Goal: Task Accomplishment & Management: Manage account settings

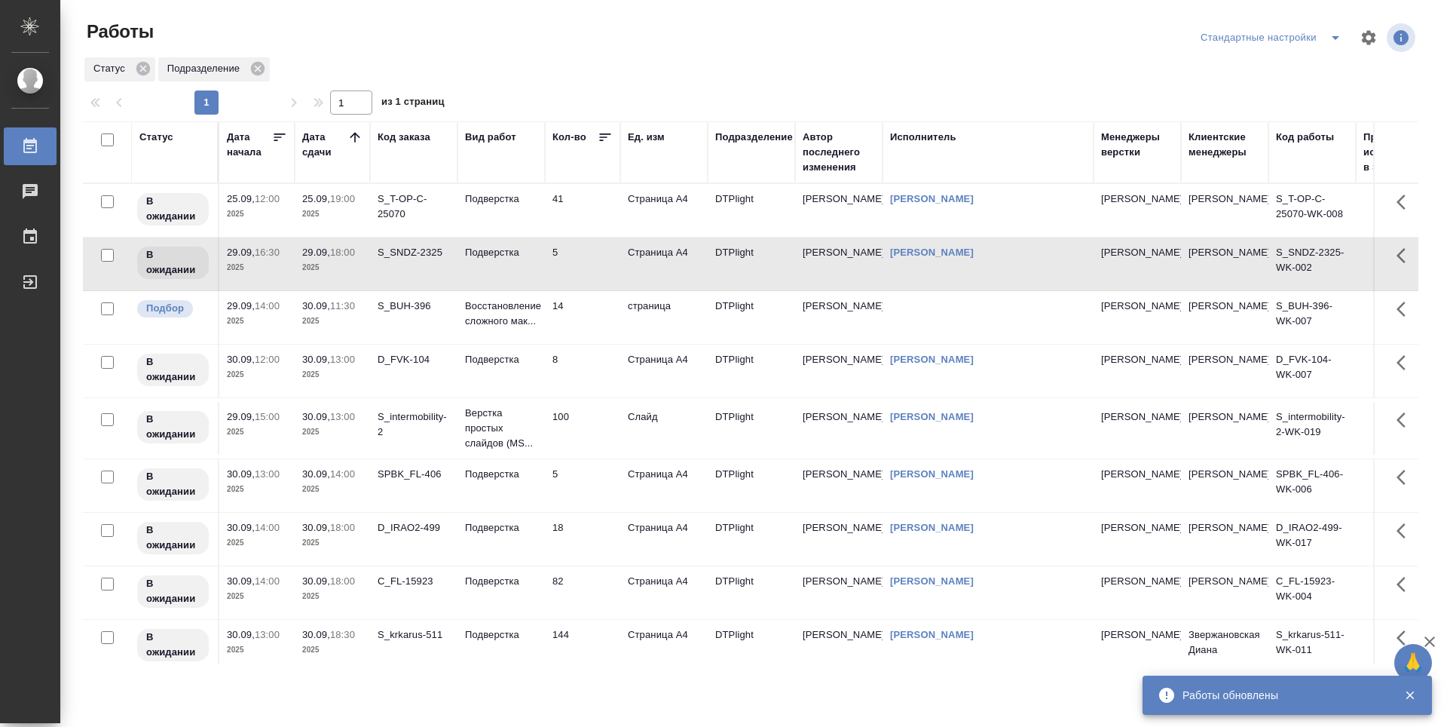
click at [581, 326] on td "14" at bounding box center [582, 317] width 75 height 53
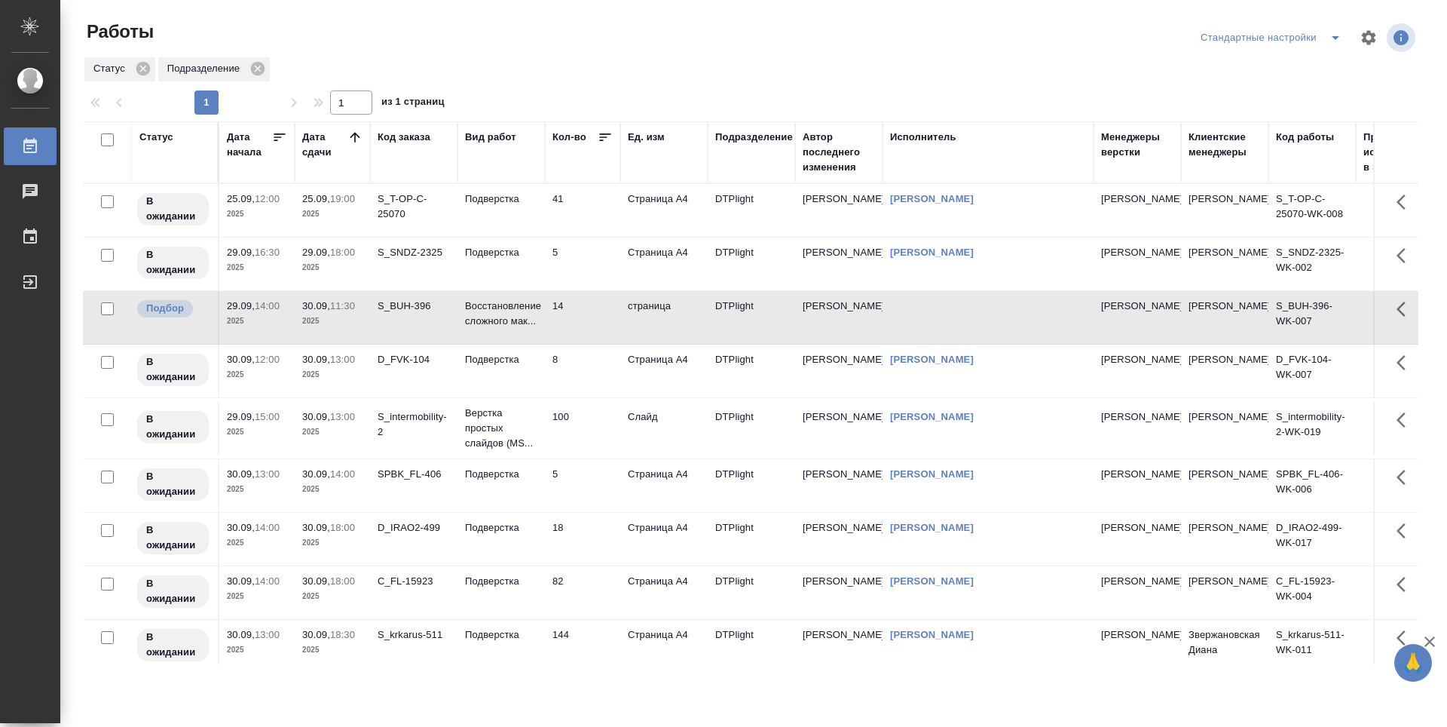
click at [574, 366] on td "8" at bounding box center [582, 371] width 75 height 53
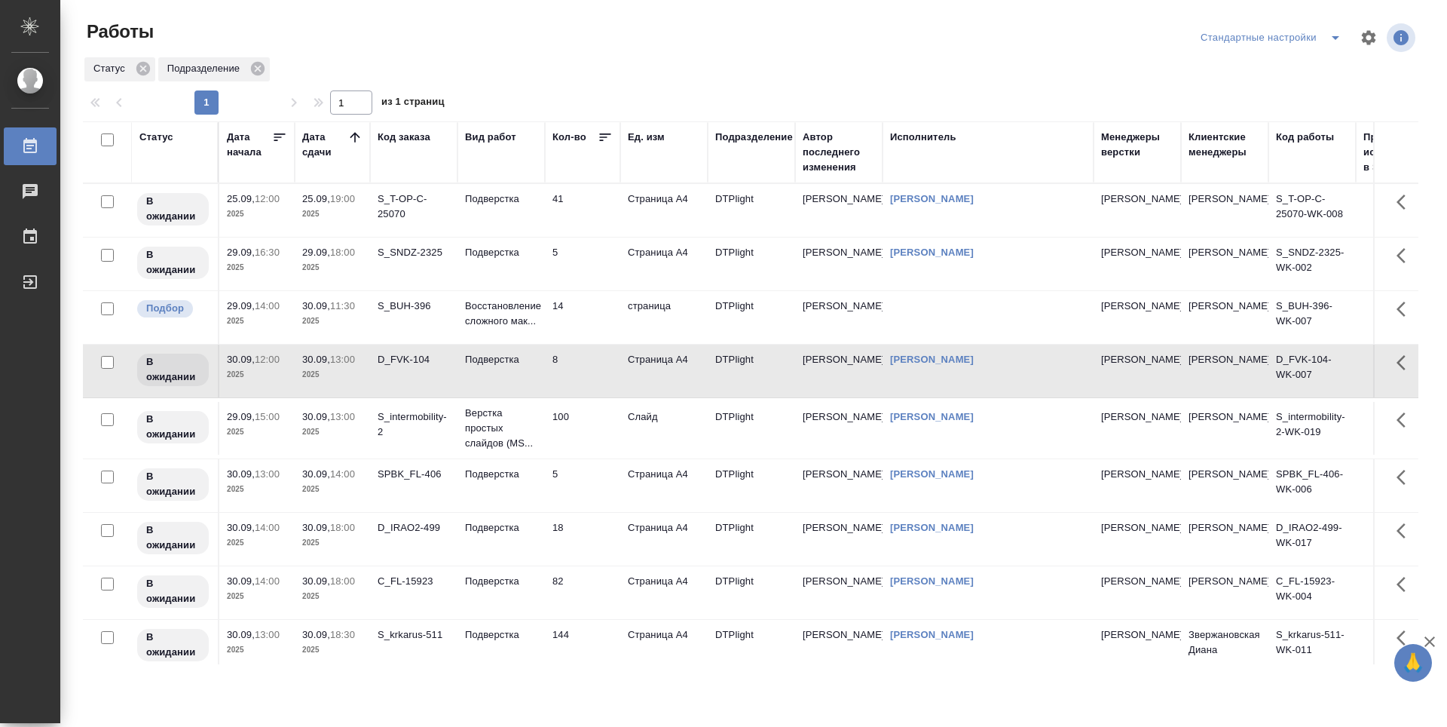
click at [574, 320] on td "14" at bounding box center [582, 317] width 75 height 53
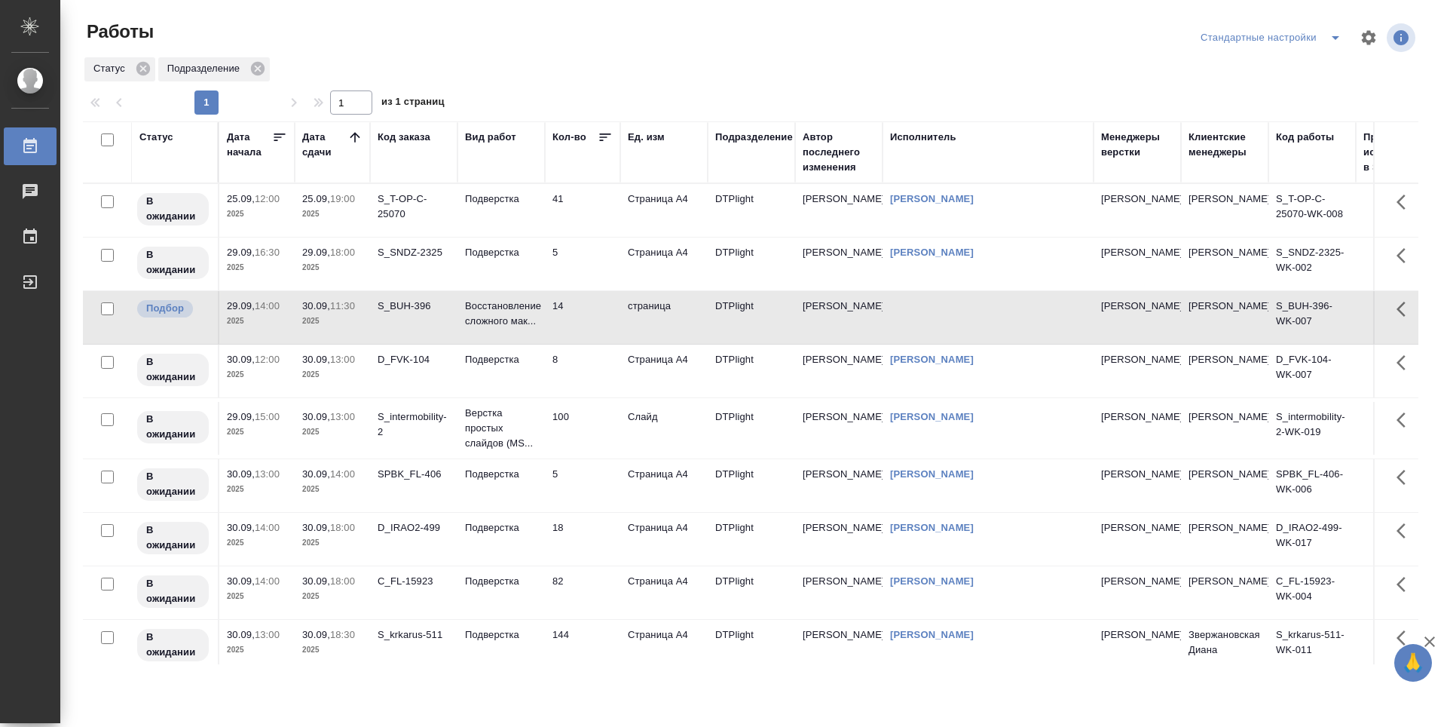
click at [574, 320] on td "14" at bounding box center [582, 317] width 75 height 53
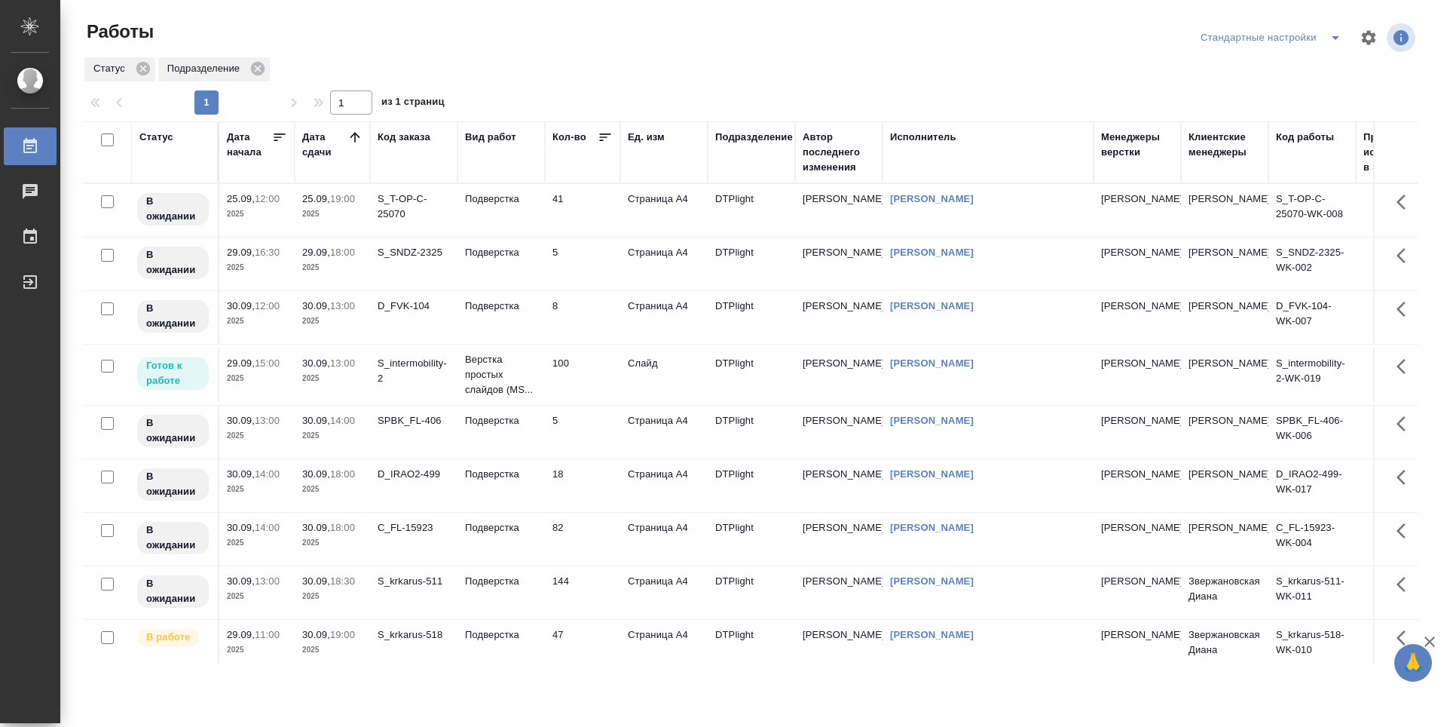
click at [598, 400] on td "100" at bounding box center [582, 374] width 75 height 53
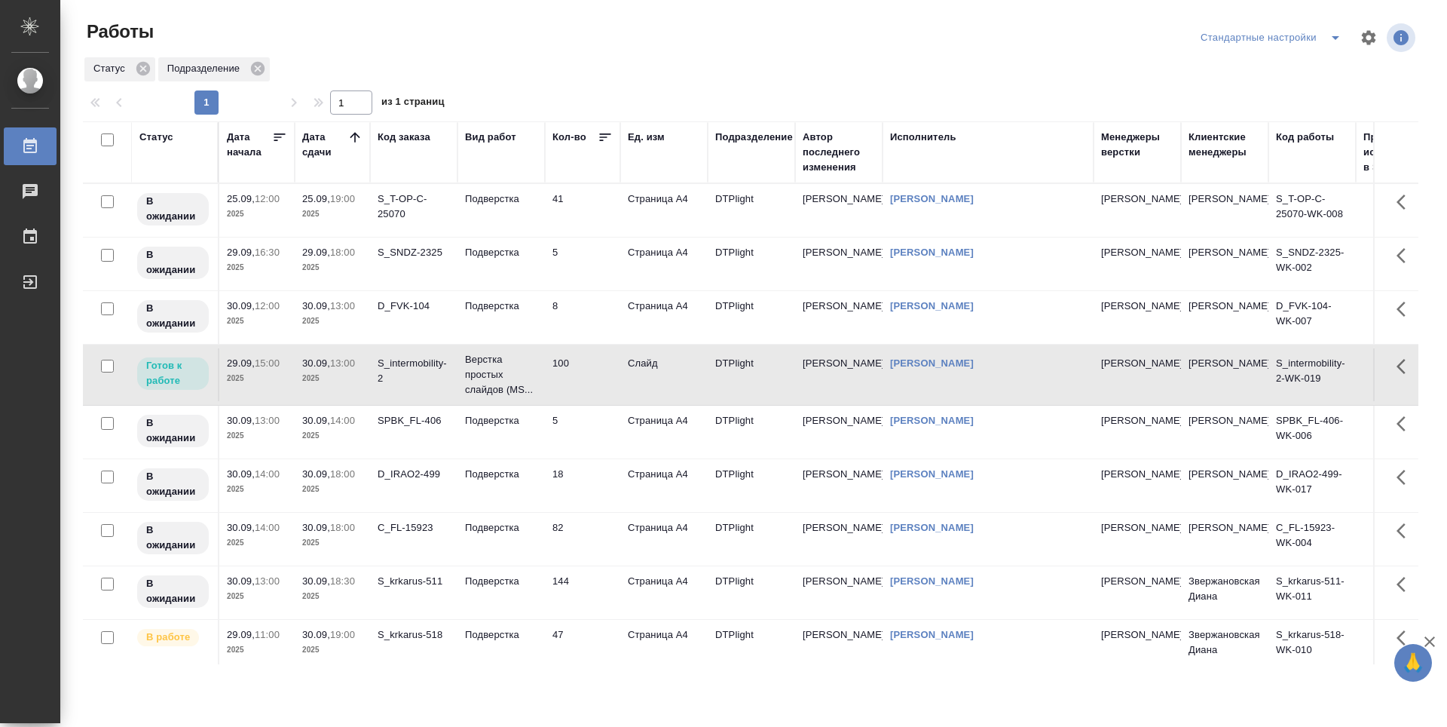
click at [587, 387] on td "100" at bounding box center [582, 374] width 75 height 53
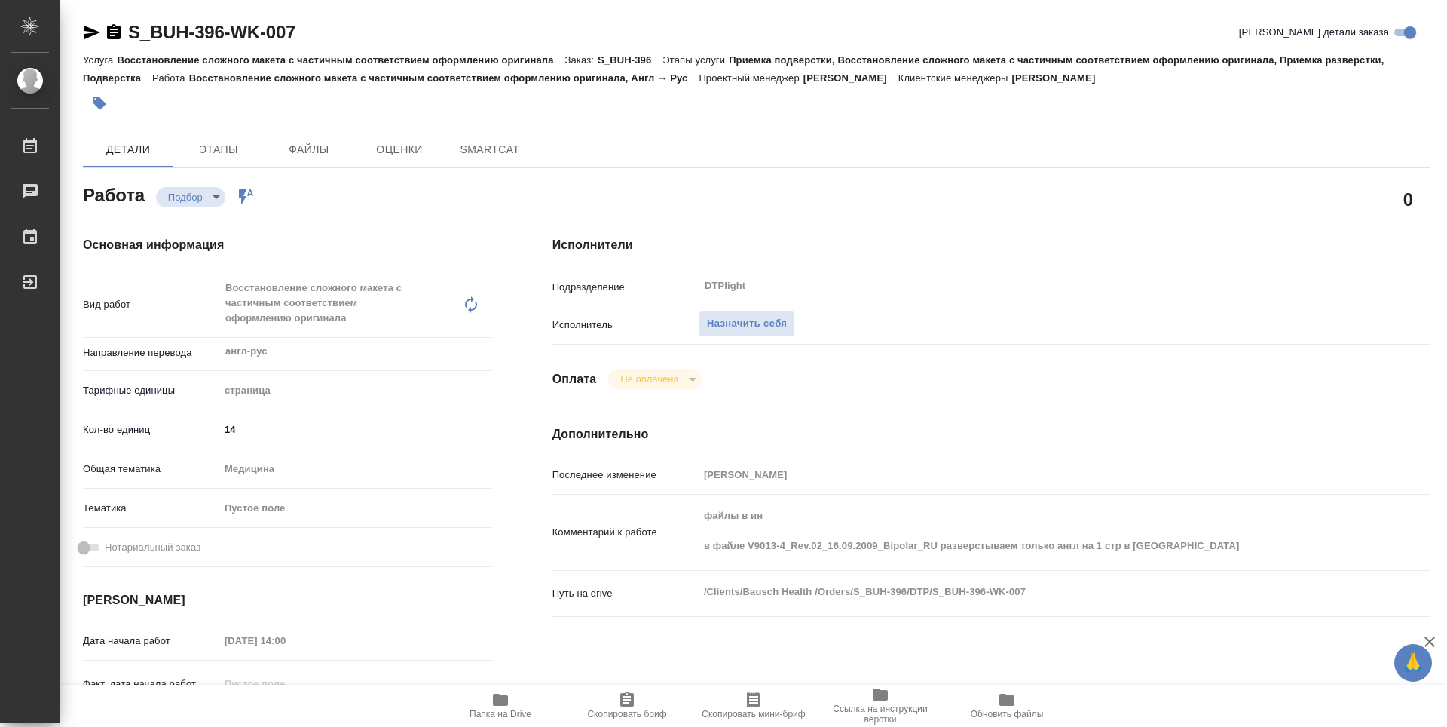
type textarea "x"
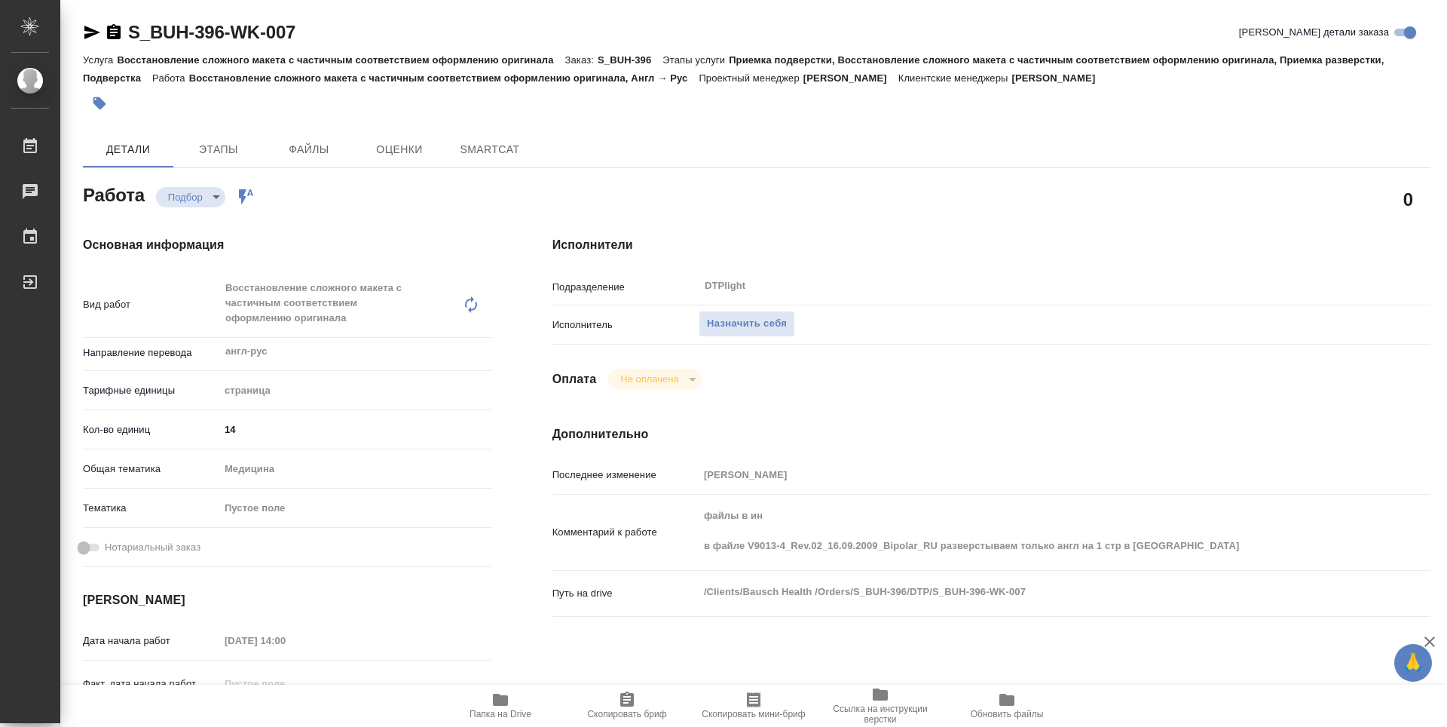
type textarea "x"
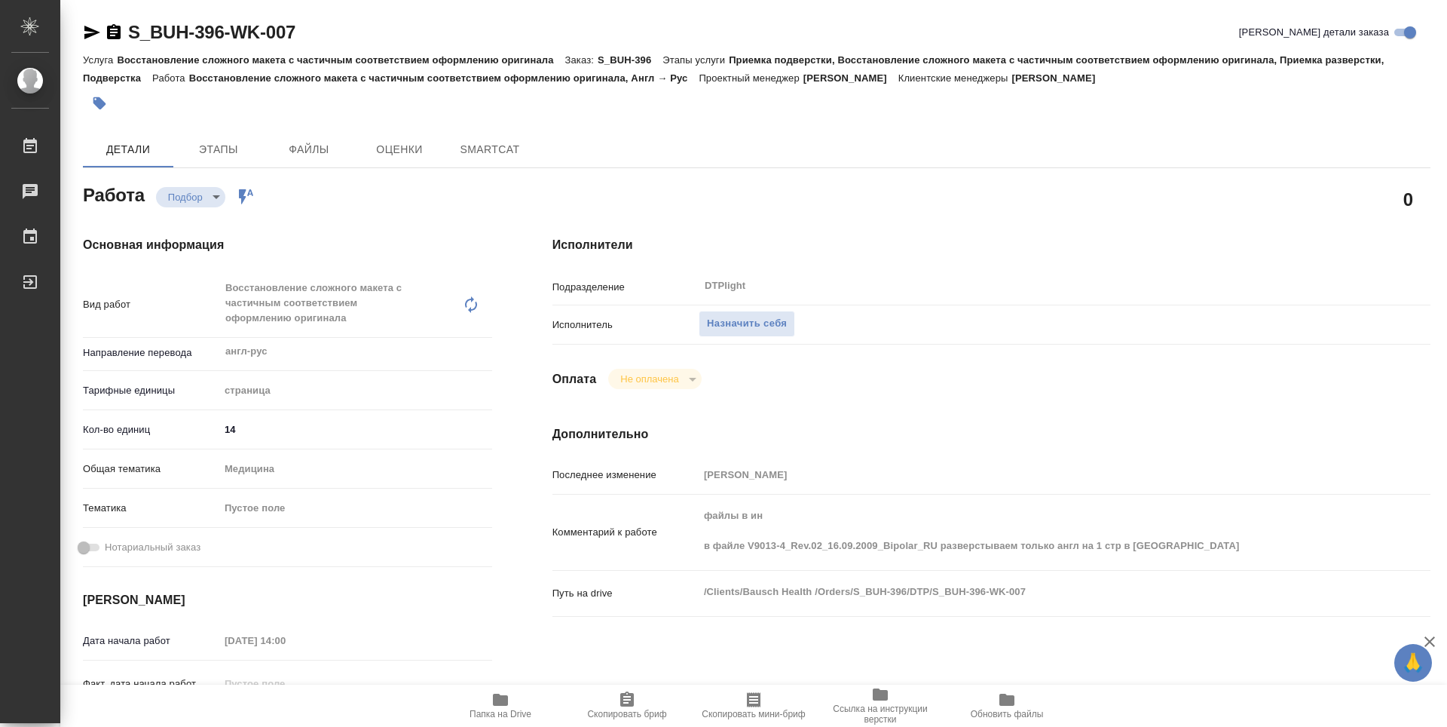
type textarea "x"
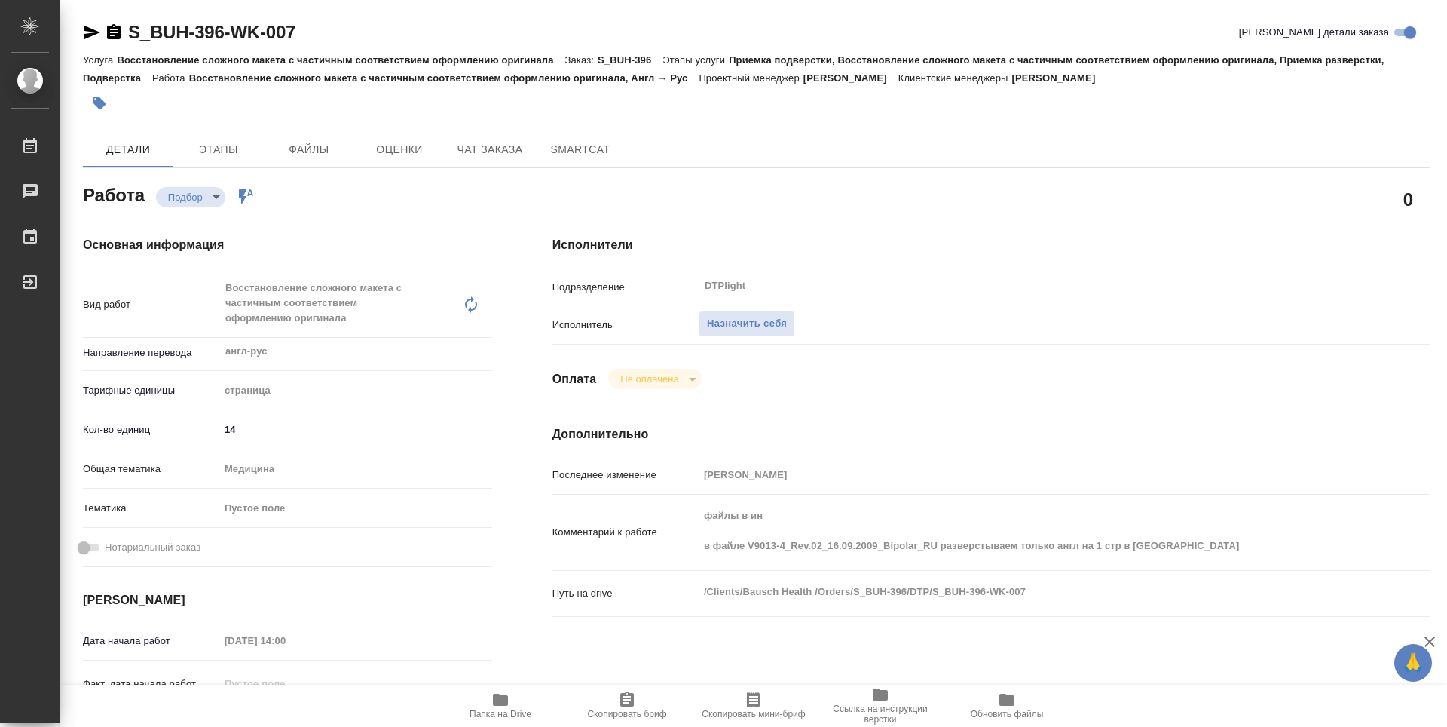
type textarea "x"
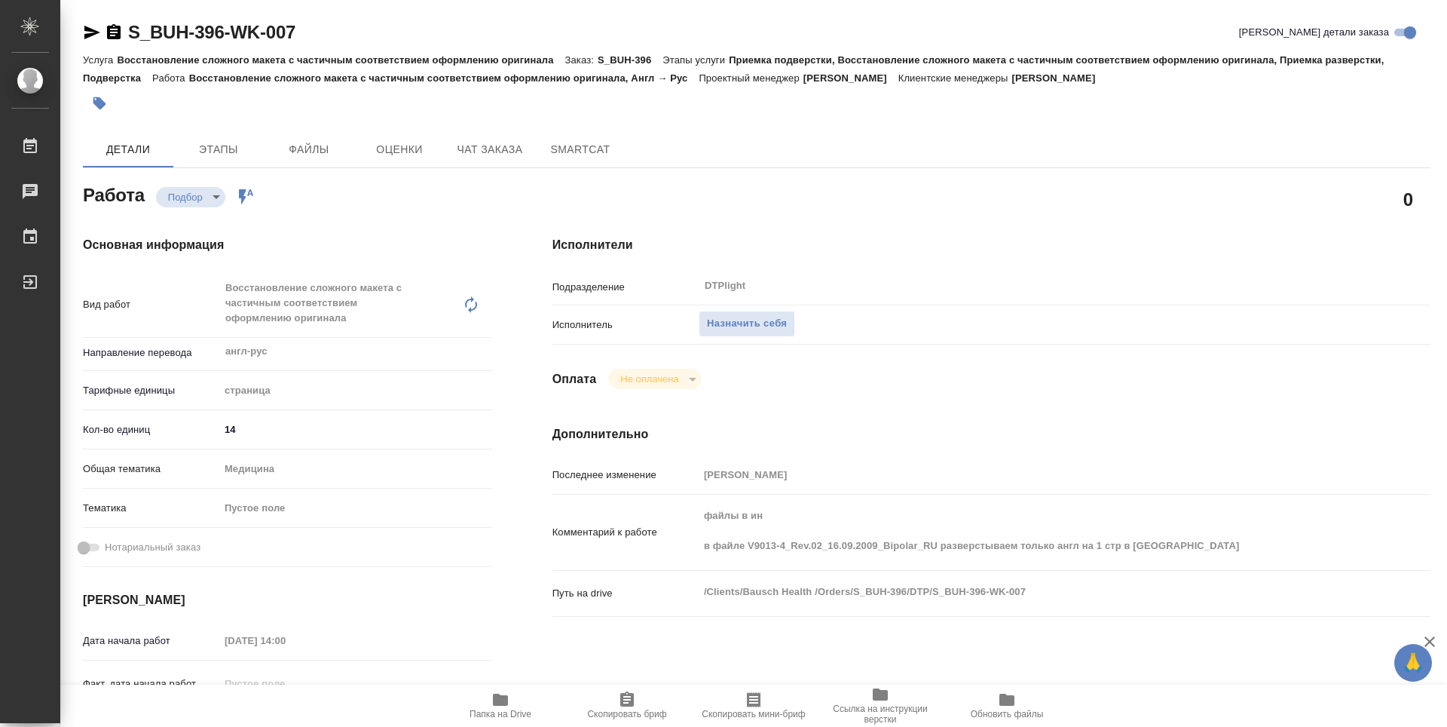
type textarea "x"
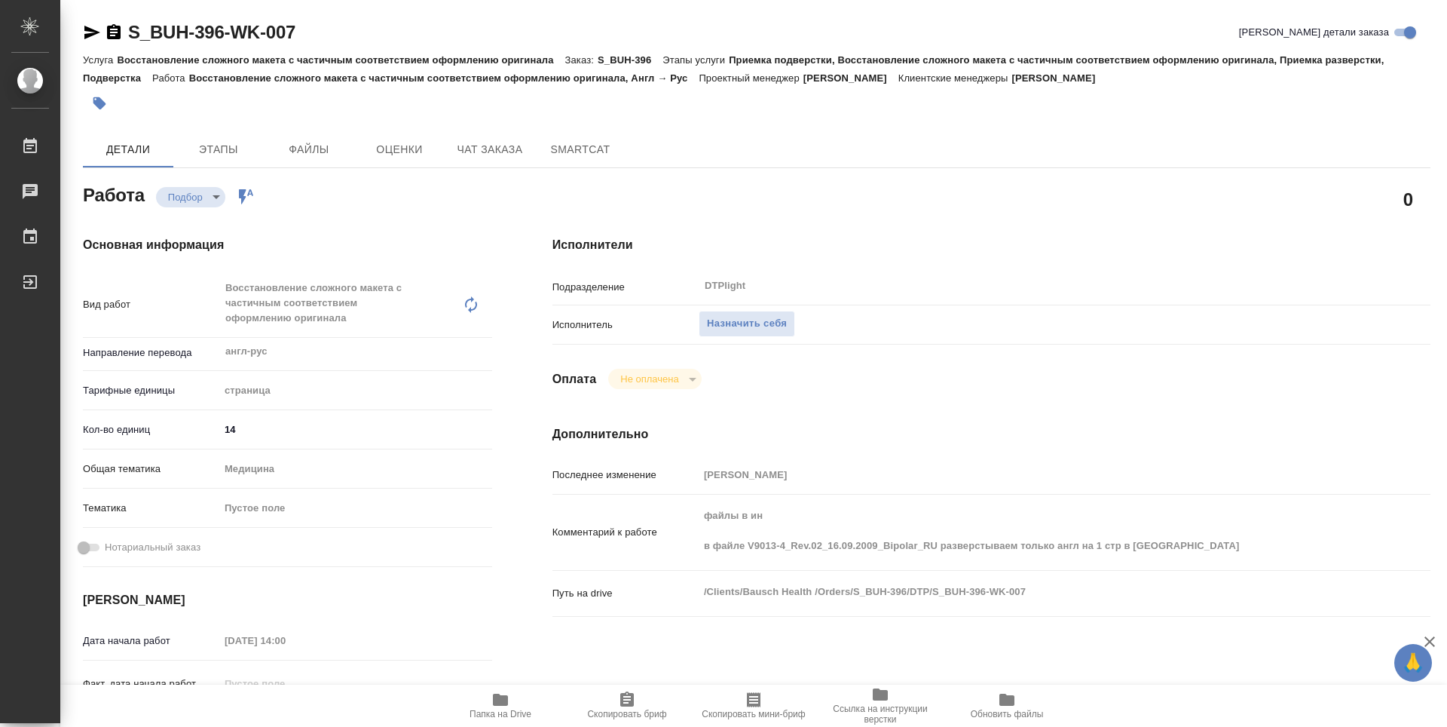
click at [516, 696] on span "Папка на Drive" at bounding box center [500, 705] width 109 height 29
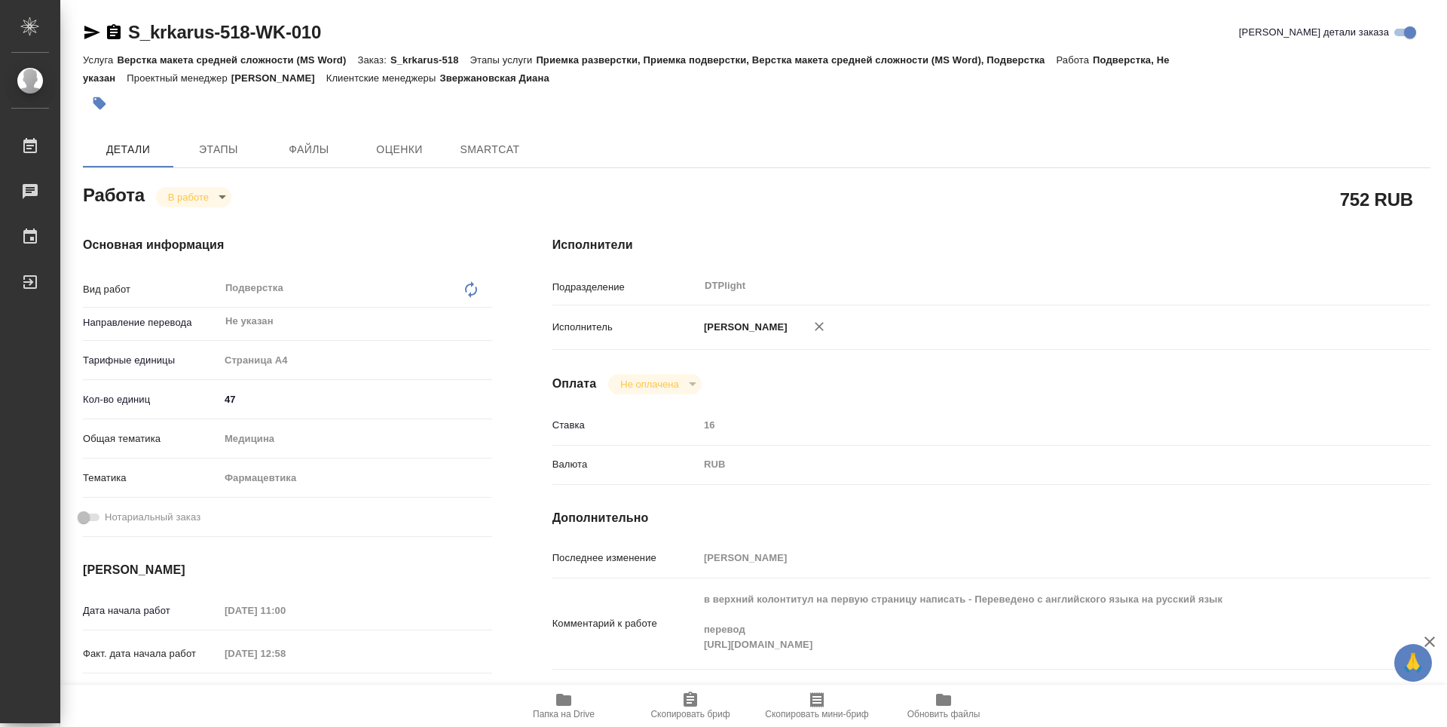
type textarea "x"
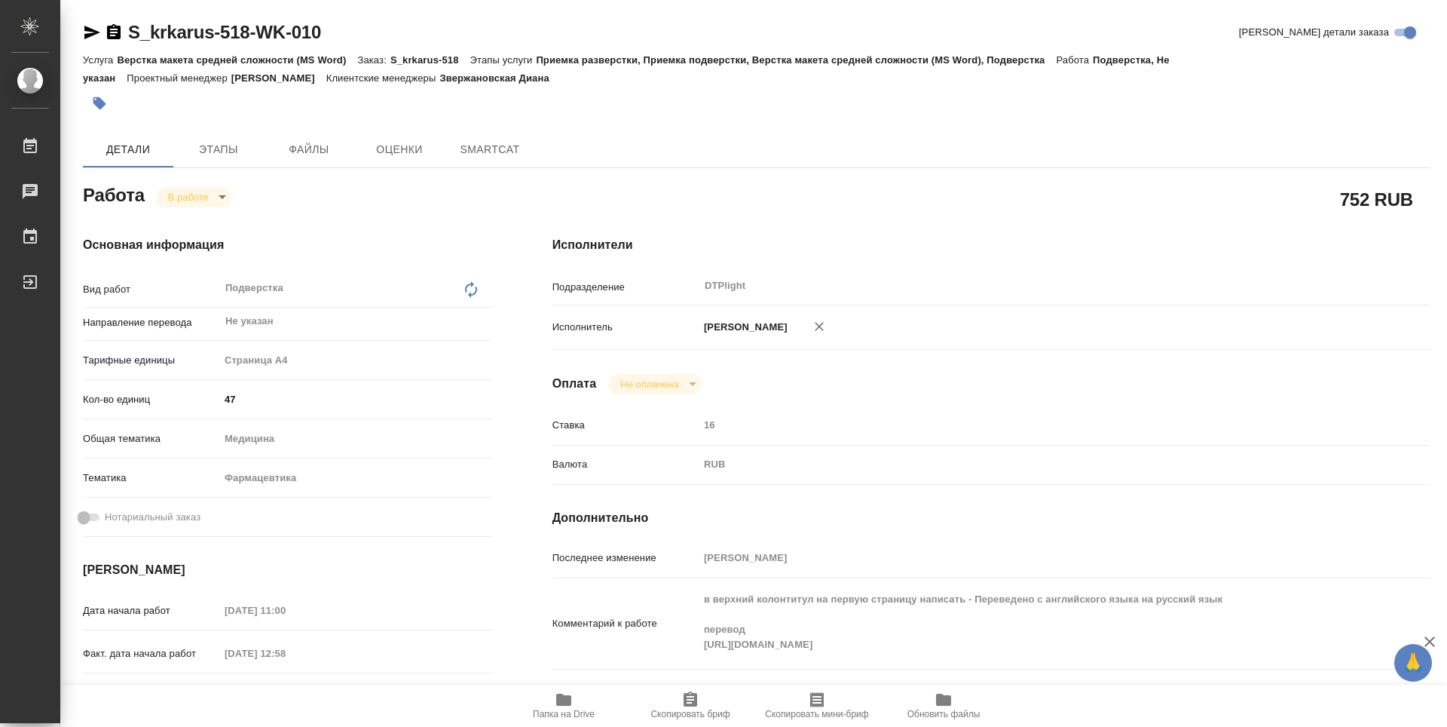
type textarea "x"
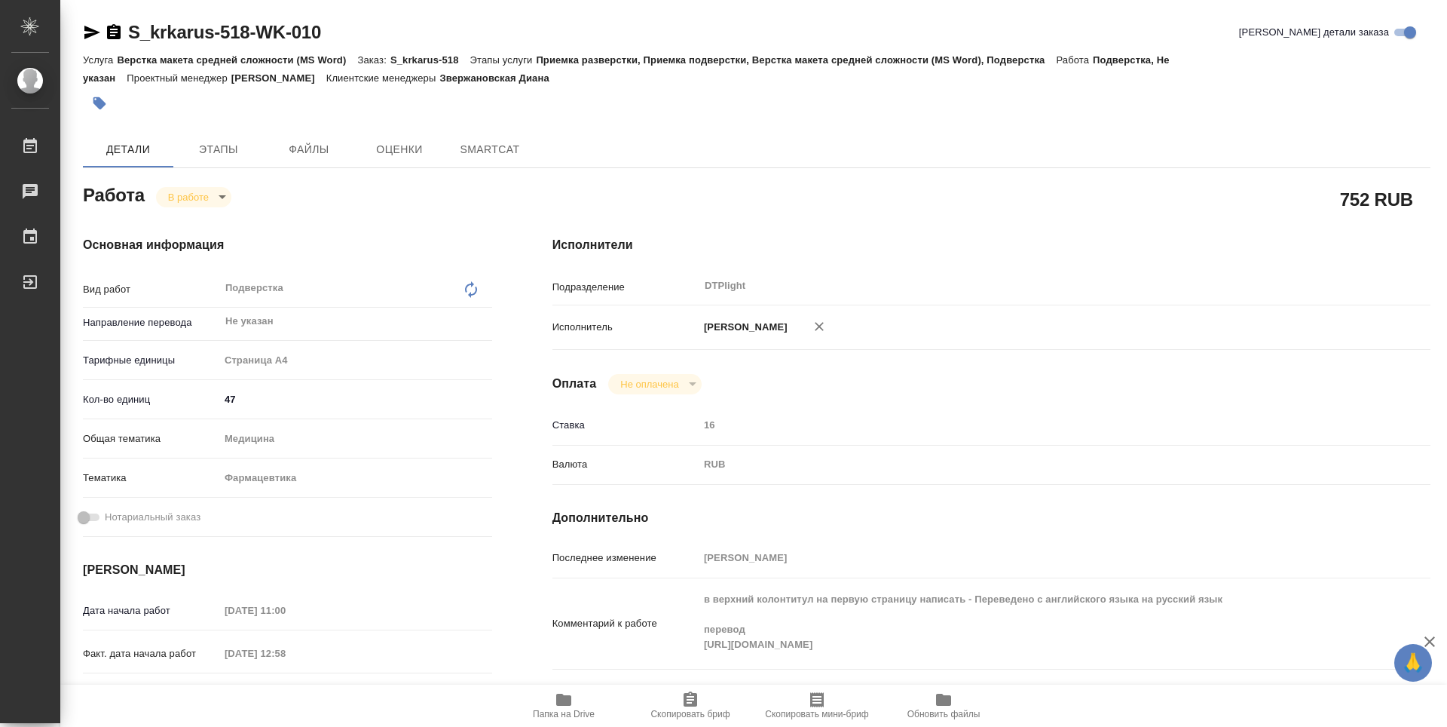
type textarea "x"
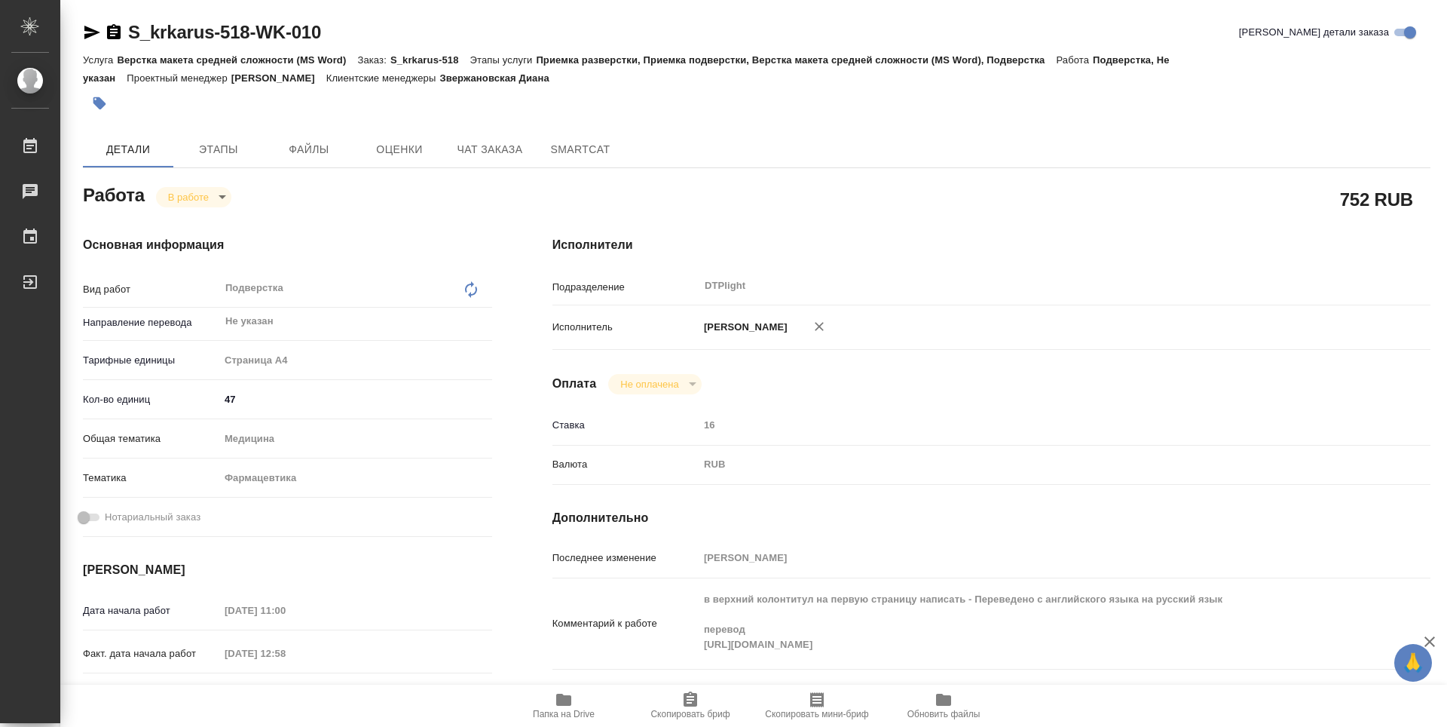
type textarea "x"
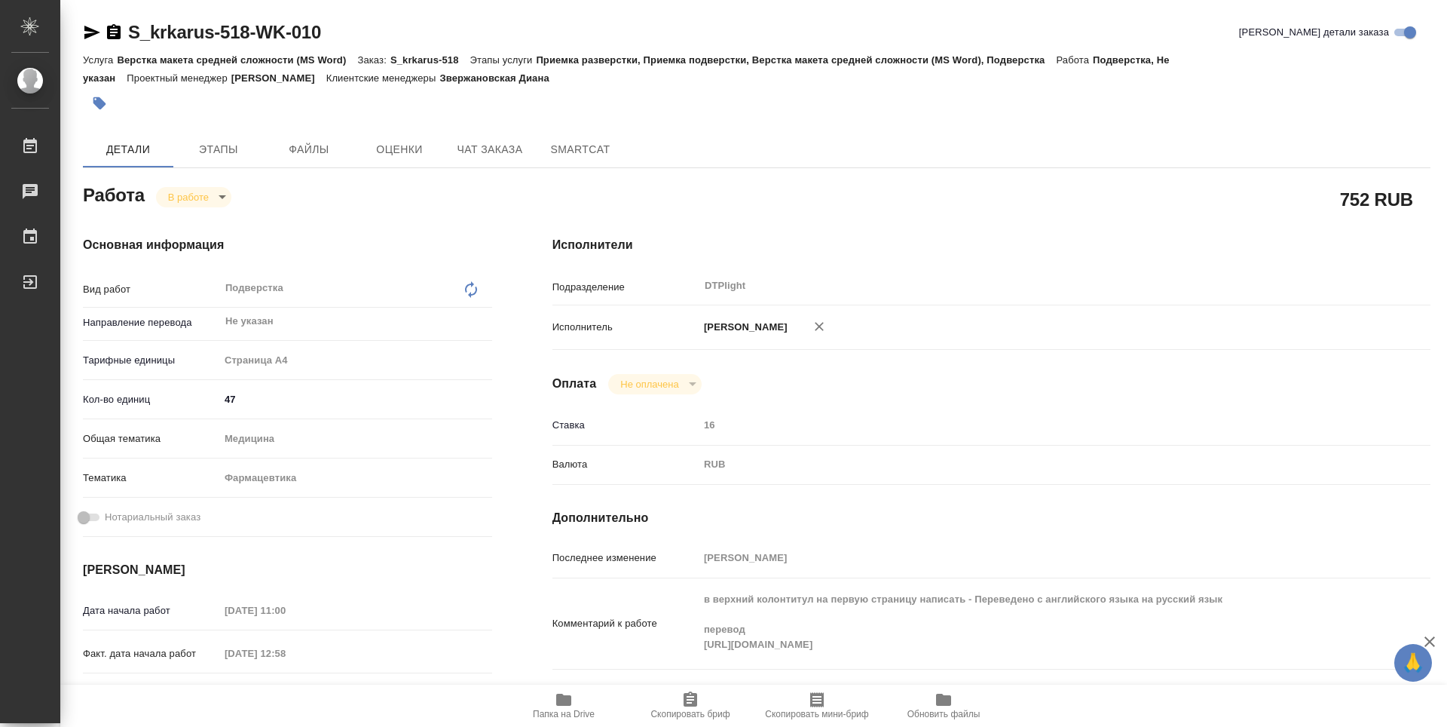
type textarea "x"
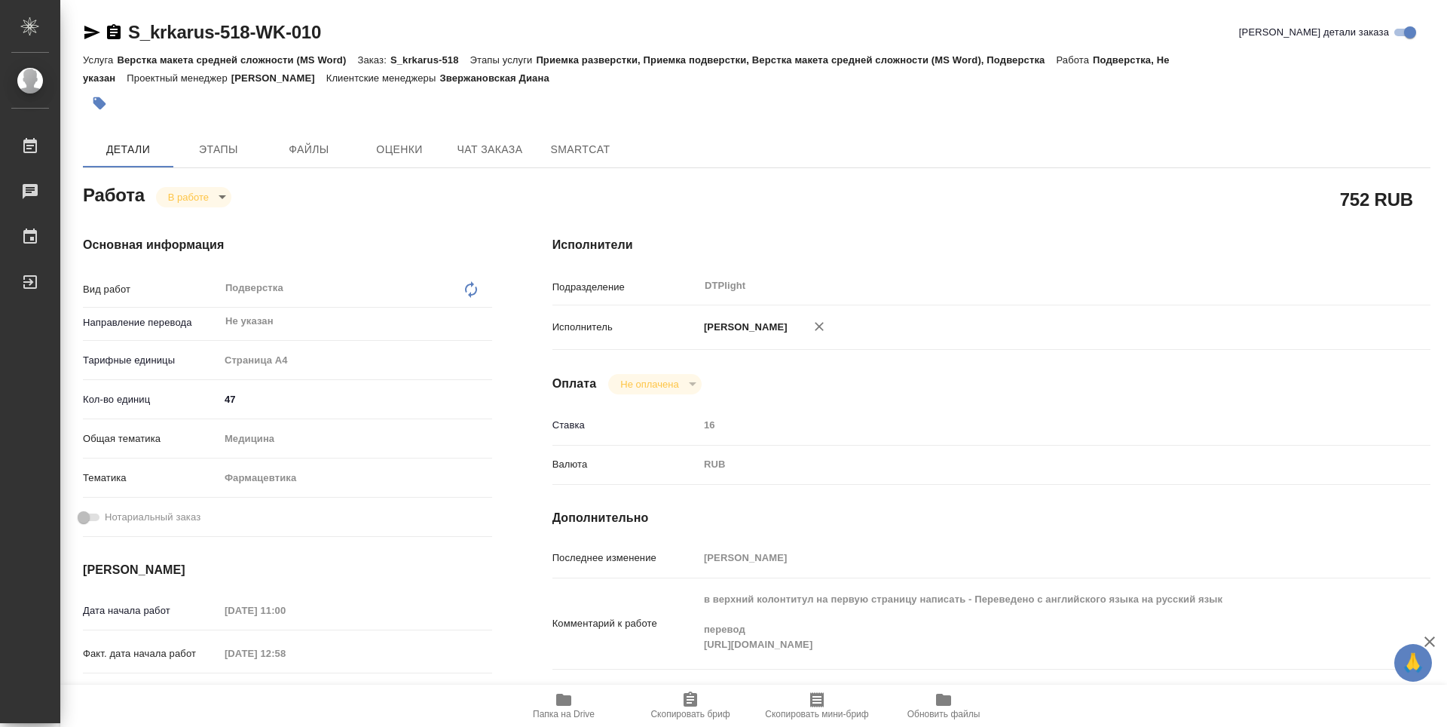
type textarea "x"
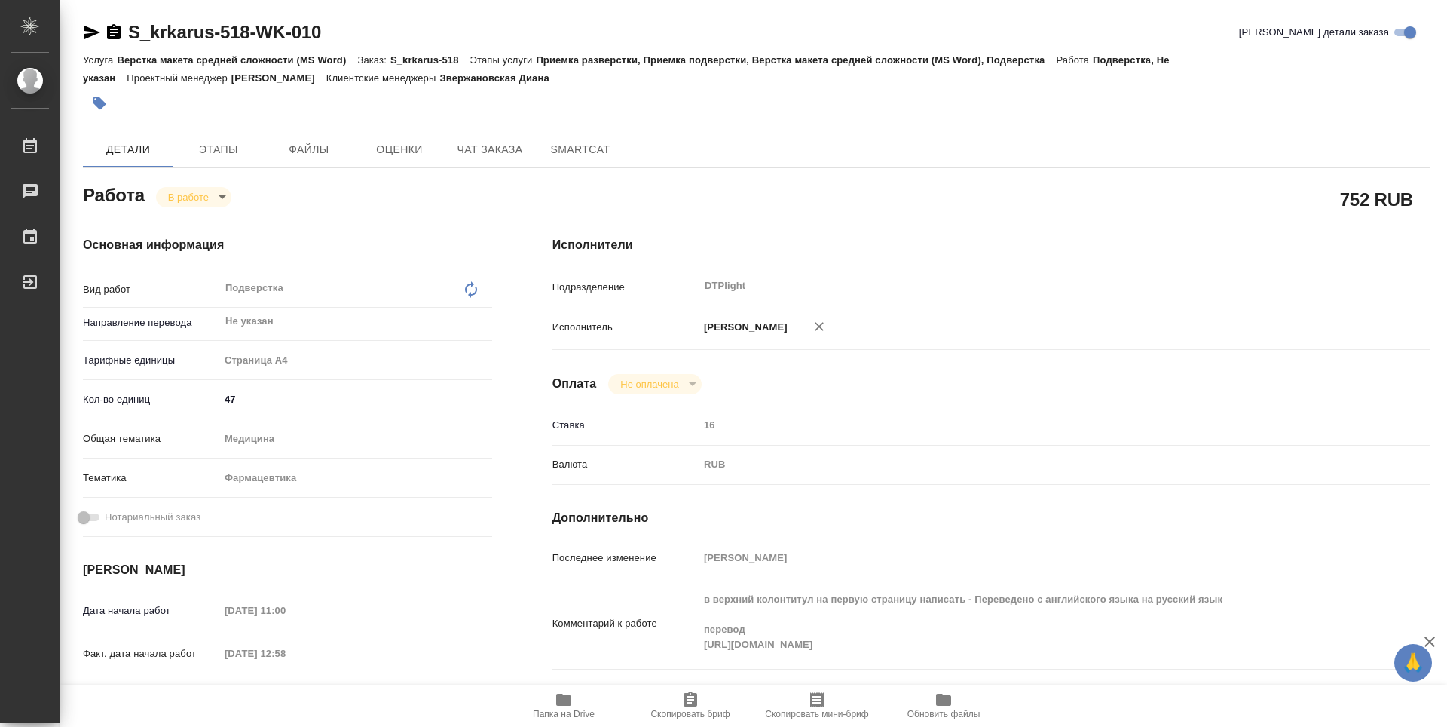
type textarea "x"
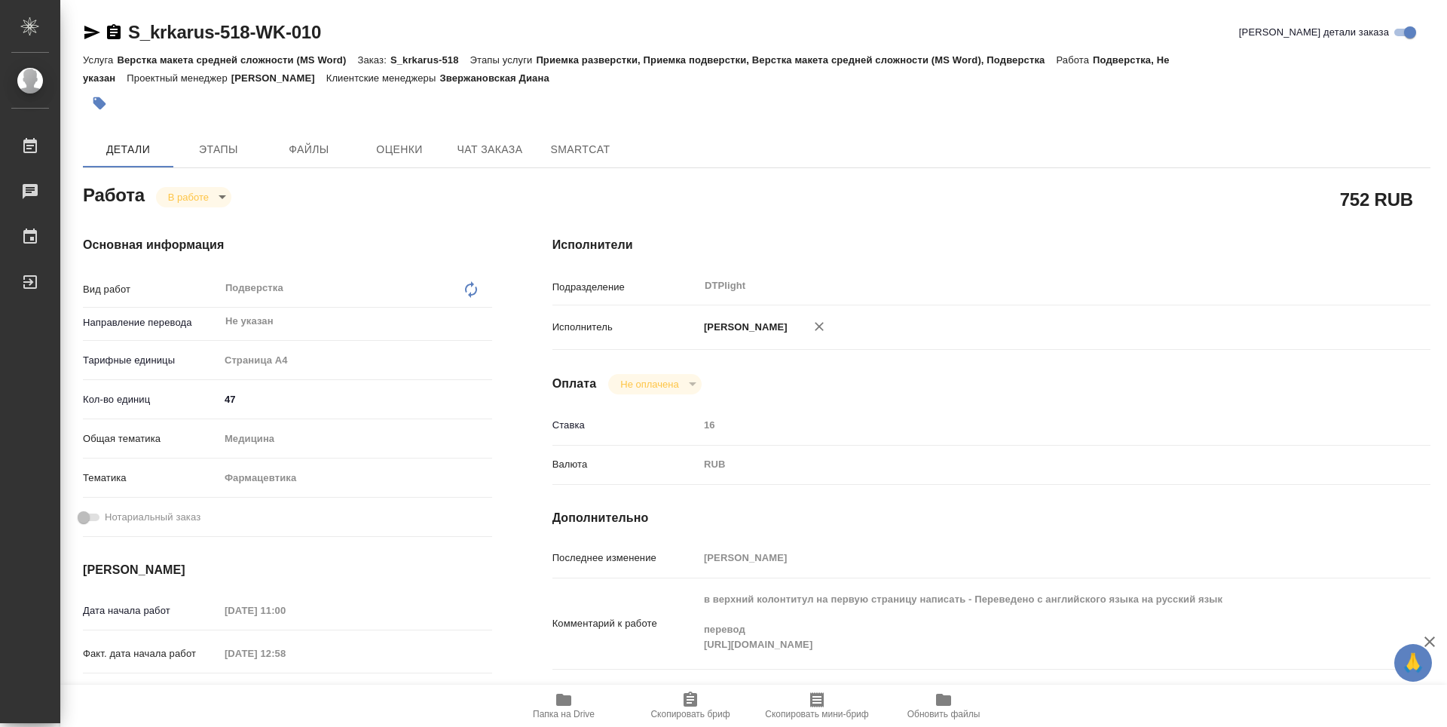
type textarea "x"
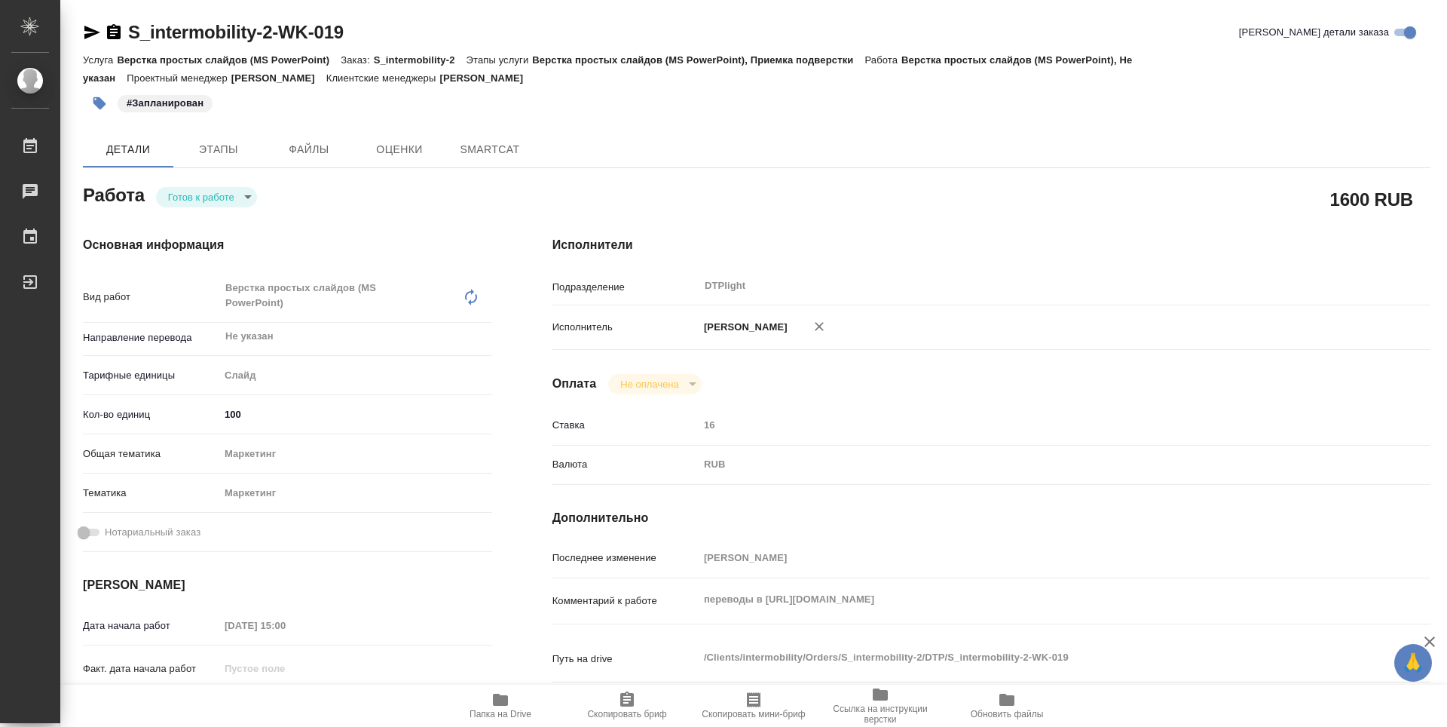
type textarea "x"
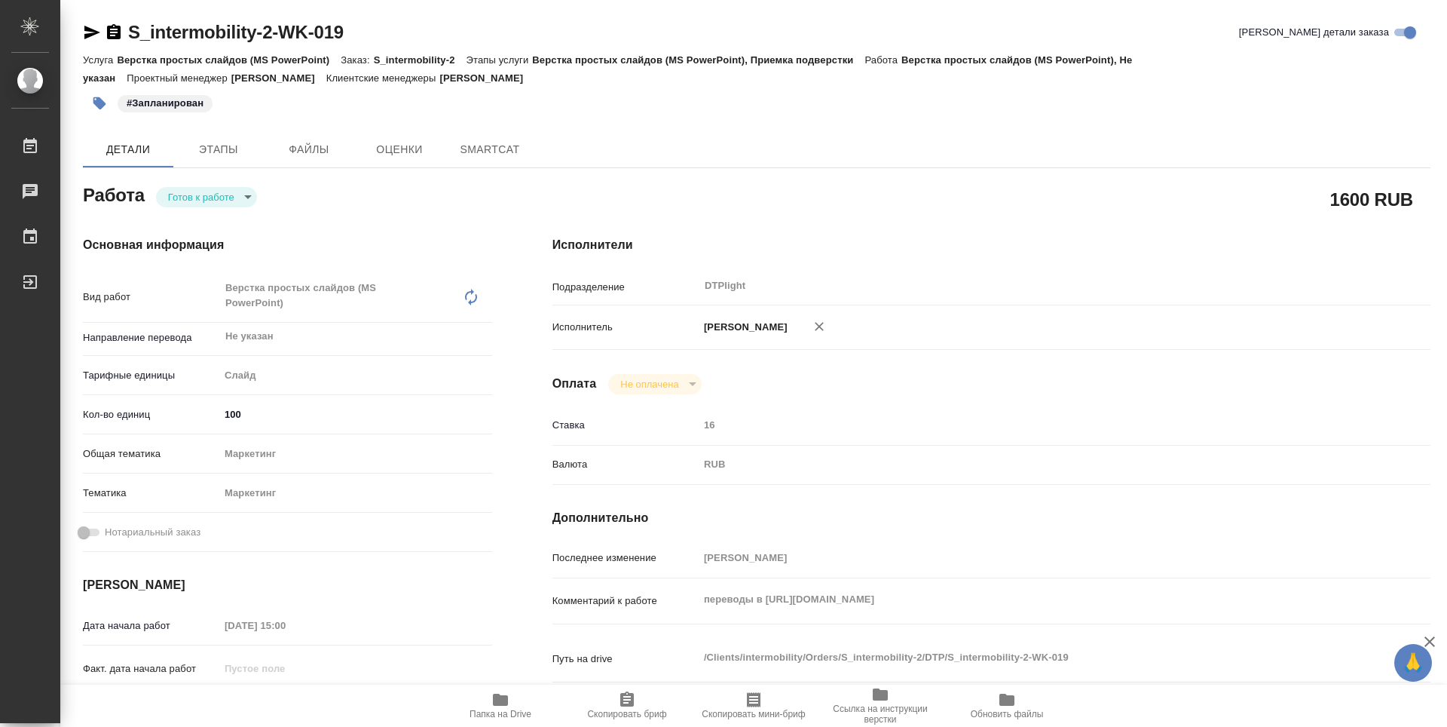
type textarea "x"
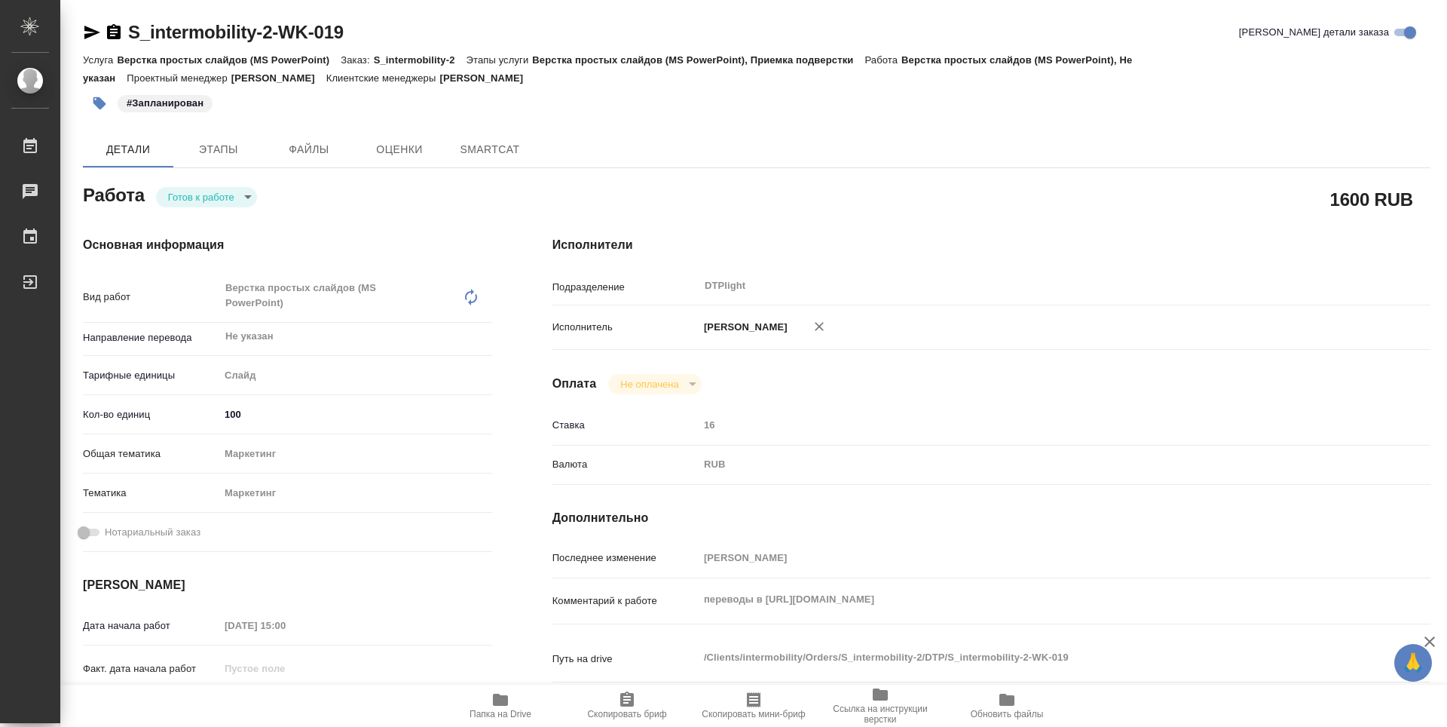
type textarea "x"
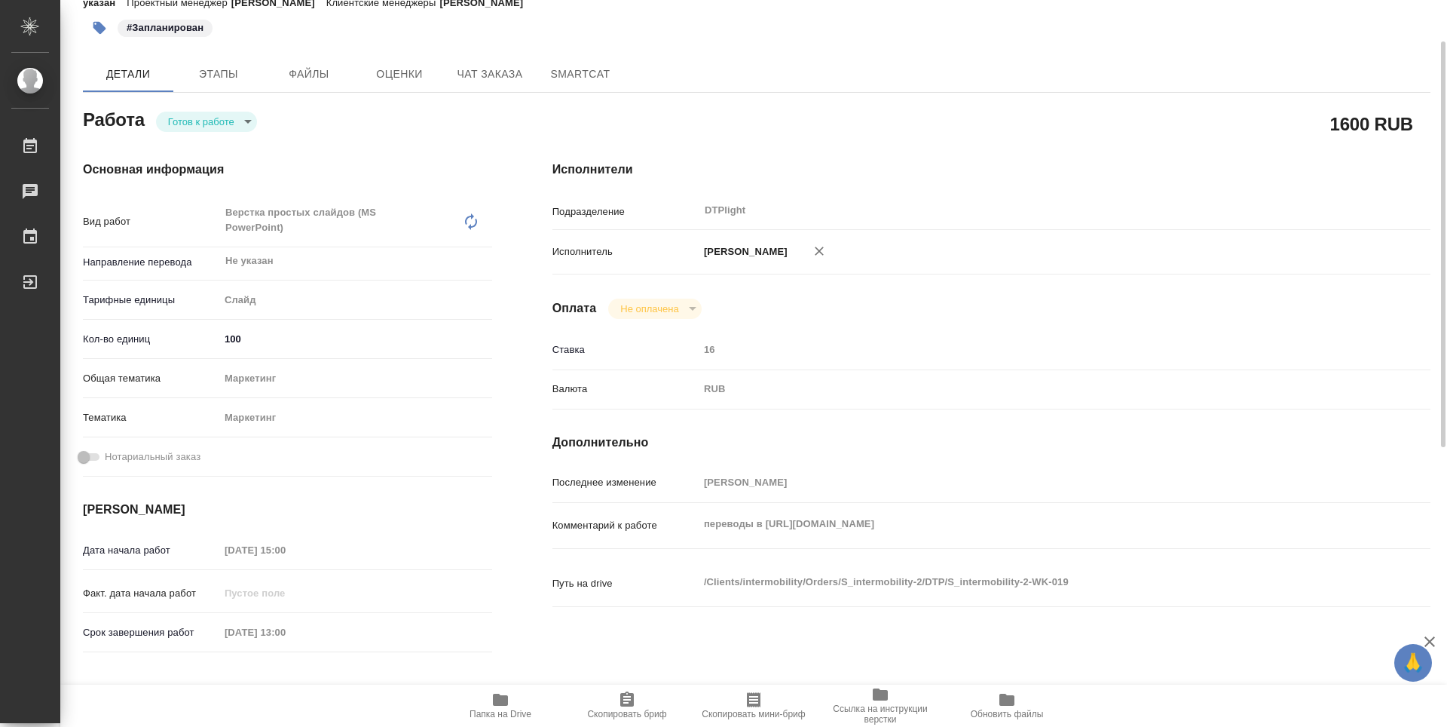
scroll to position [226, 0]
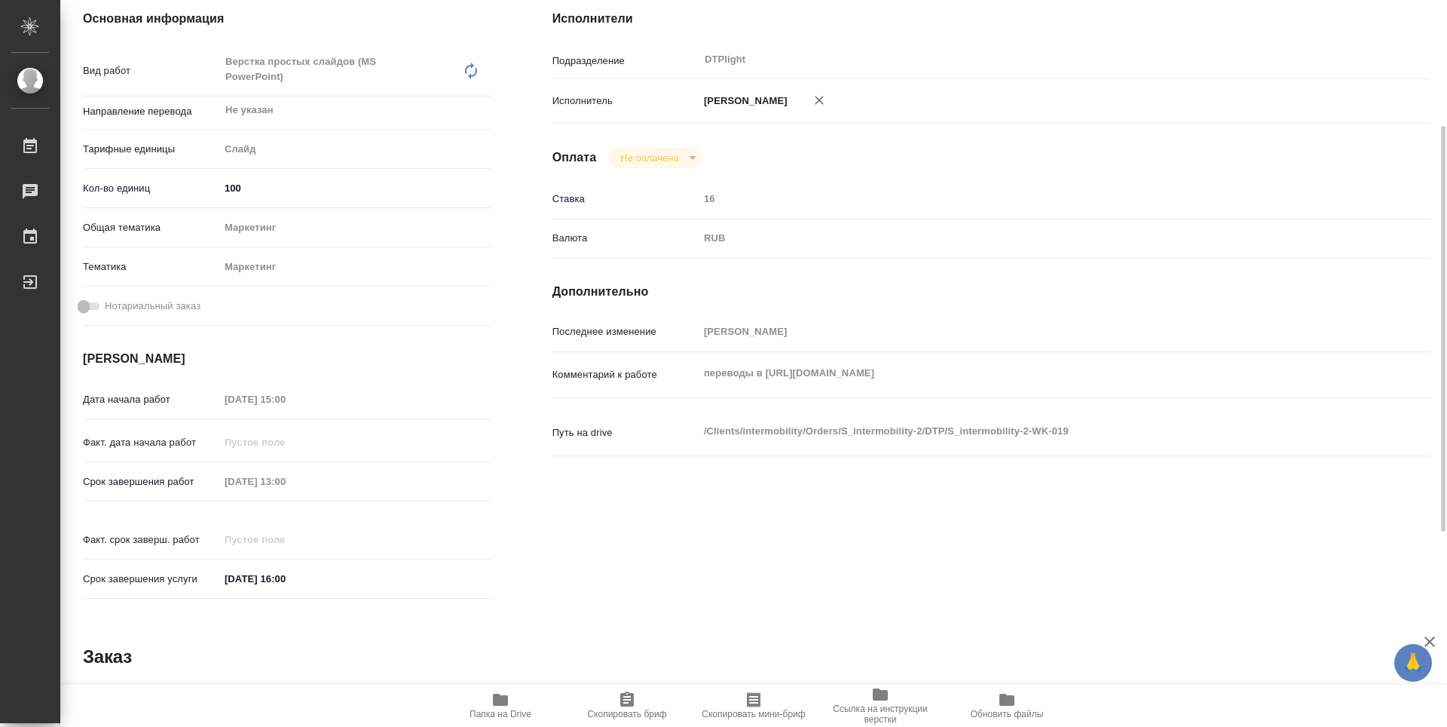
type textarea "x"
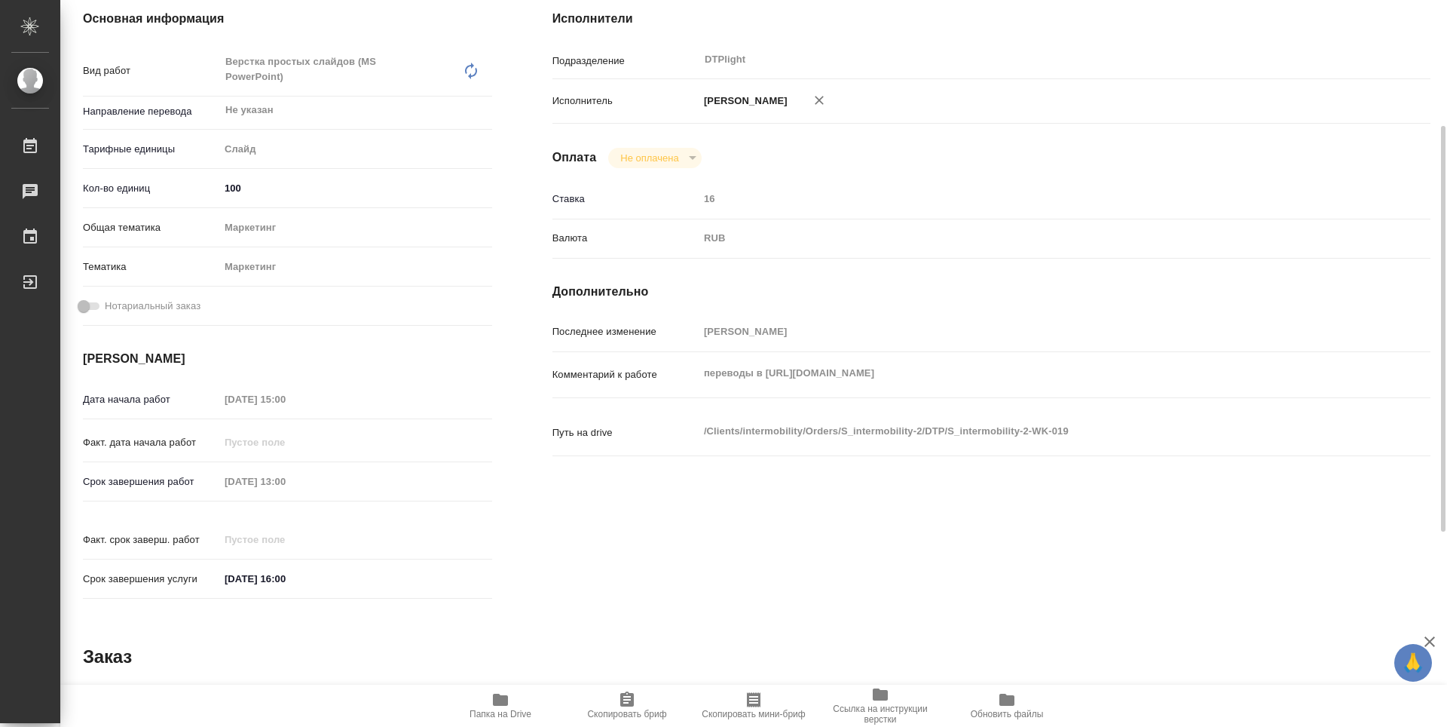
scroll to position [0, 0]
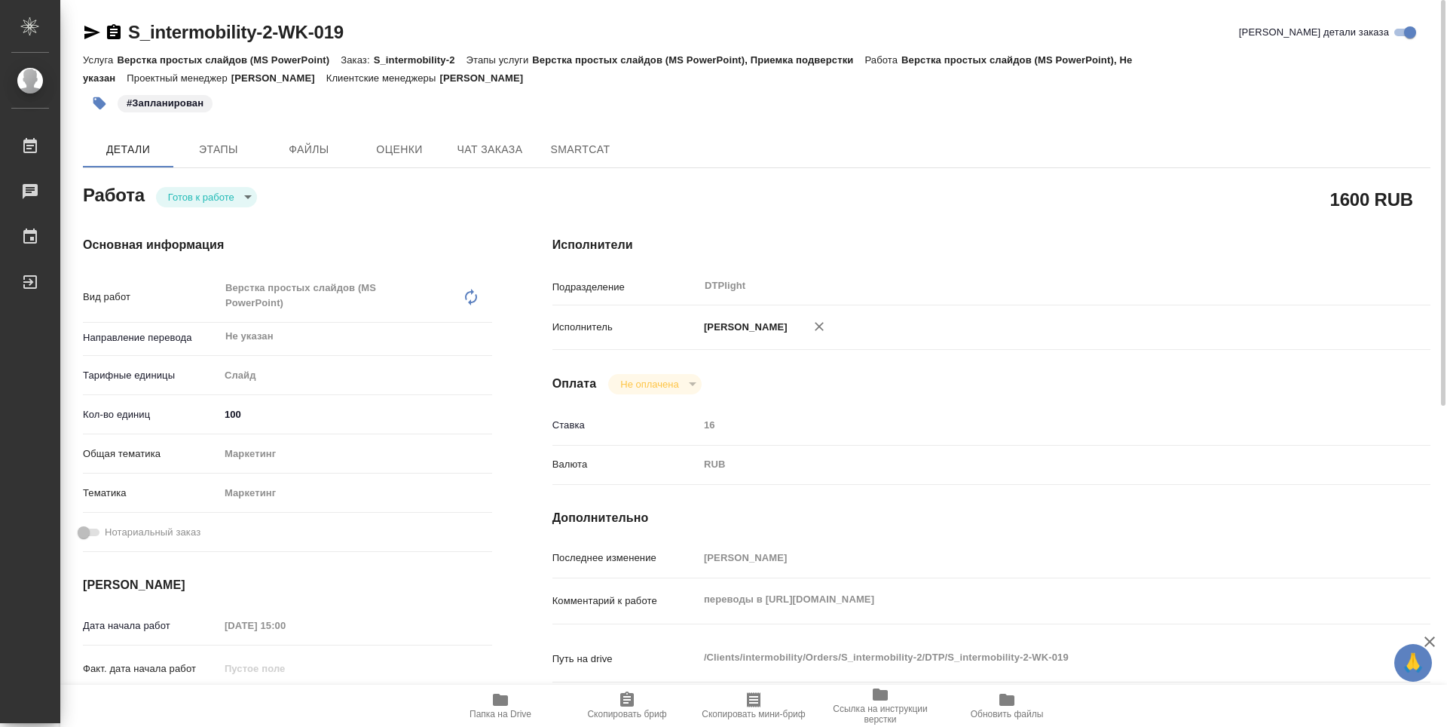
type textarea "x"
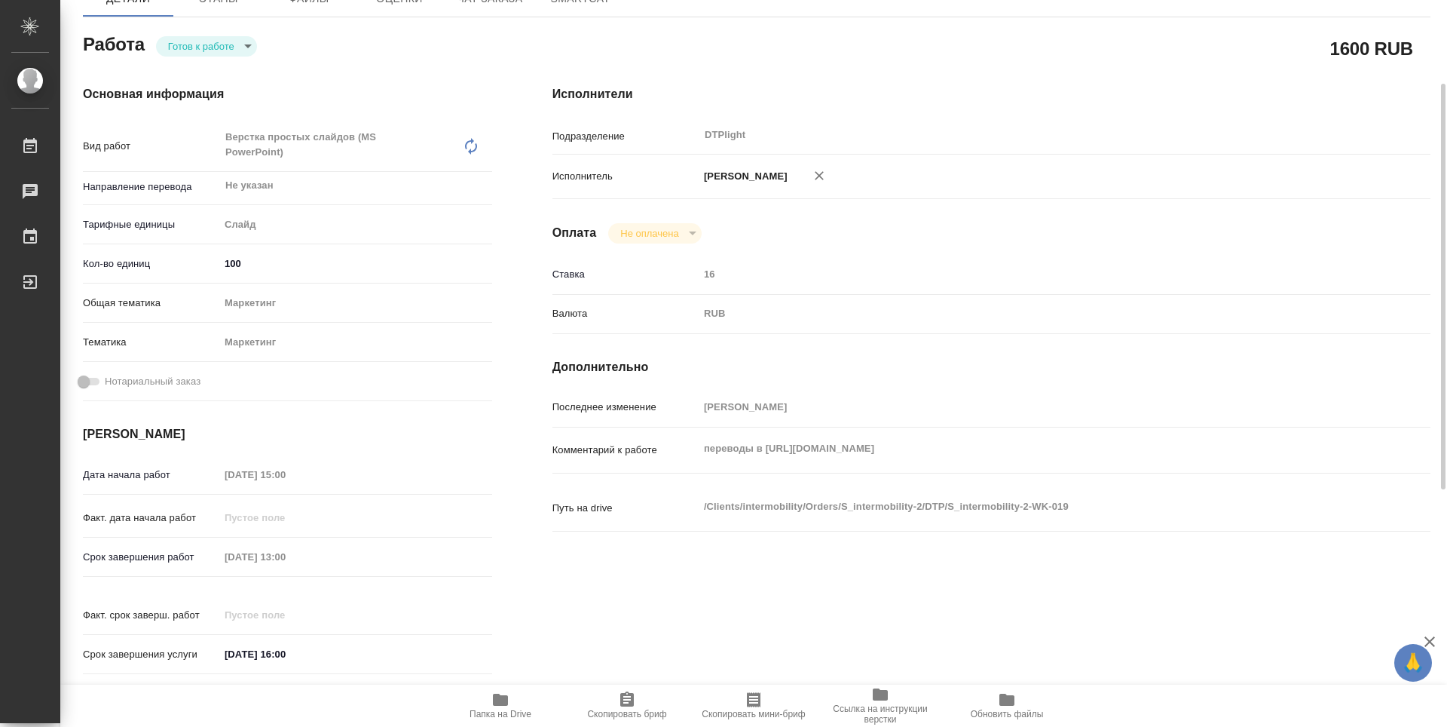
scroll to position [226, 0]
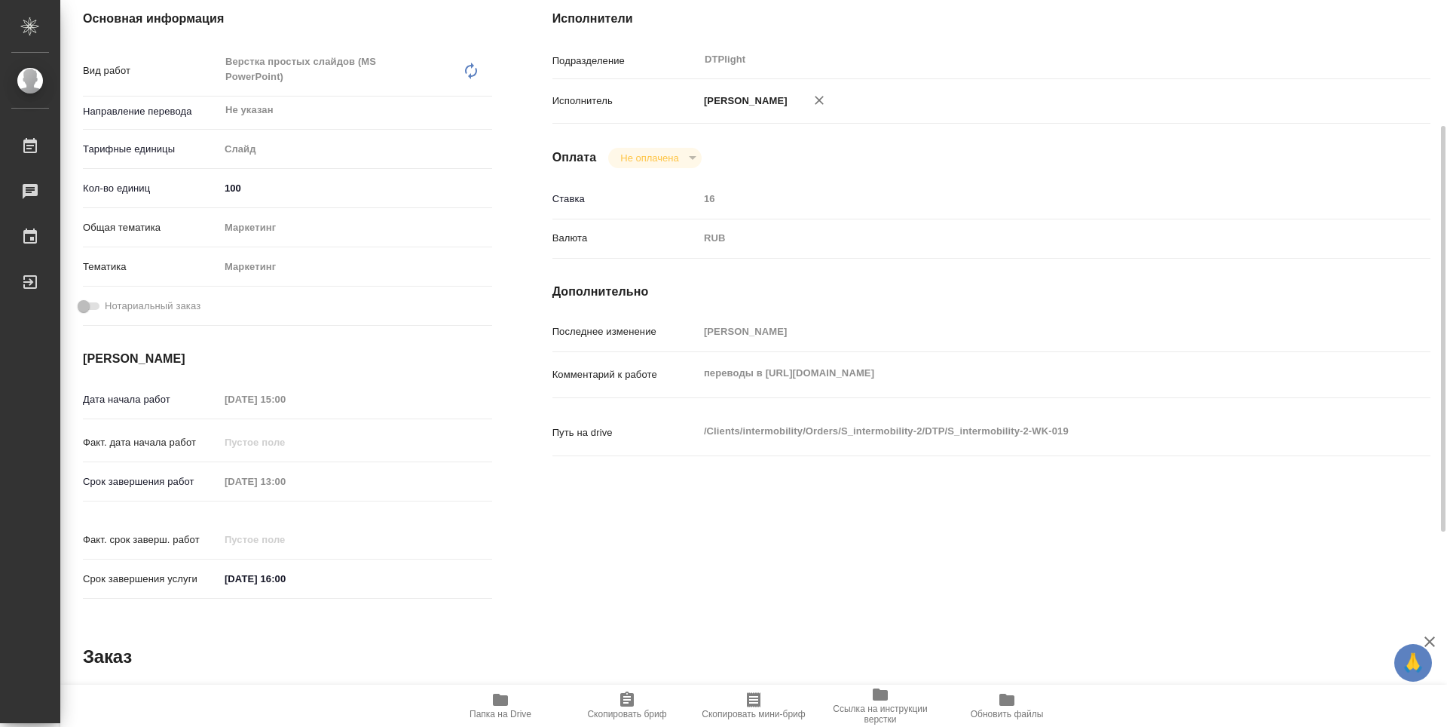
click at [617, 536] on div "Исполнители Подразделение DTPlight ​ Исполнитель [PERSON_NAME] Не оплачена notP…" at bounding box center [991, 309] width 939 height 659
click at [521, 698] on span "Папка на Drive" at bounding box center [500, 705] width 109 height 29
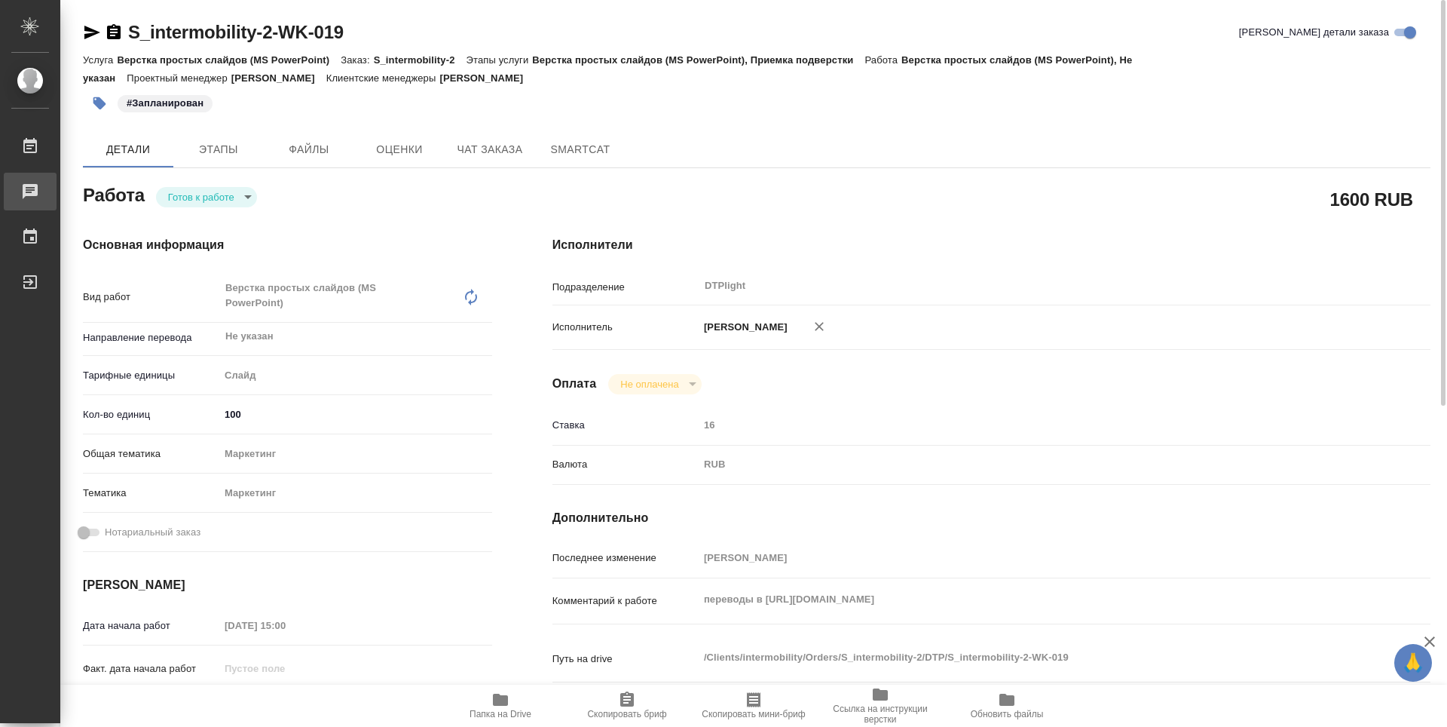
type textarea "x"
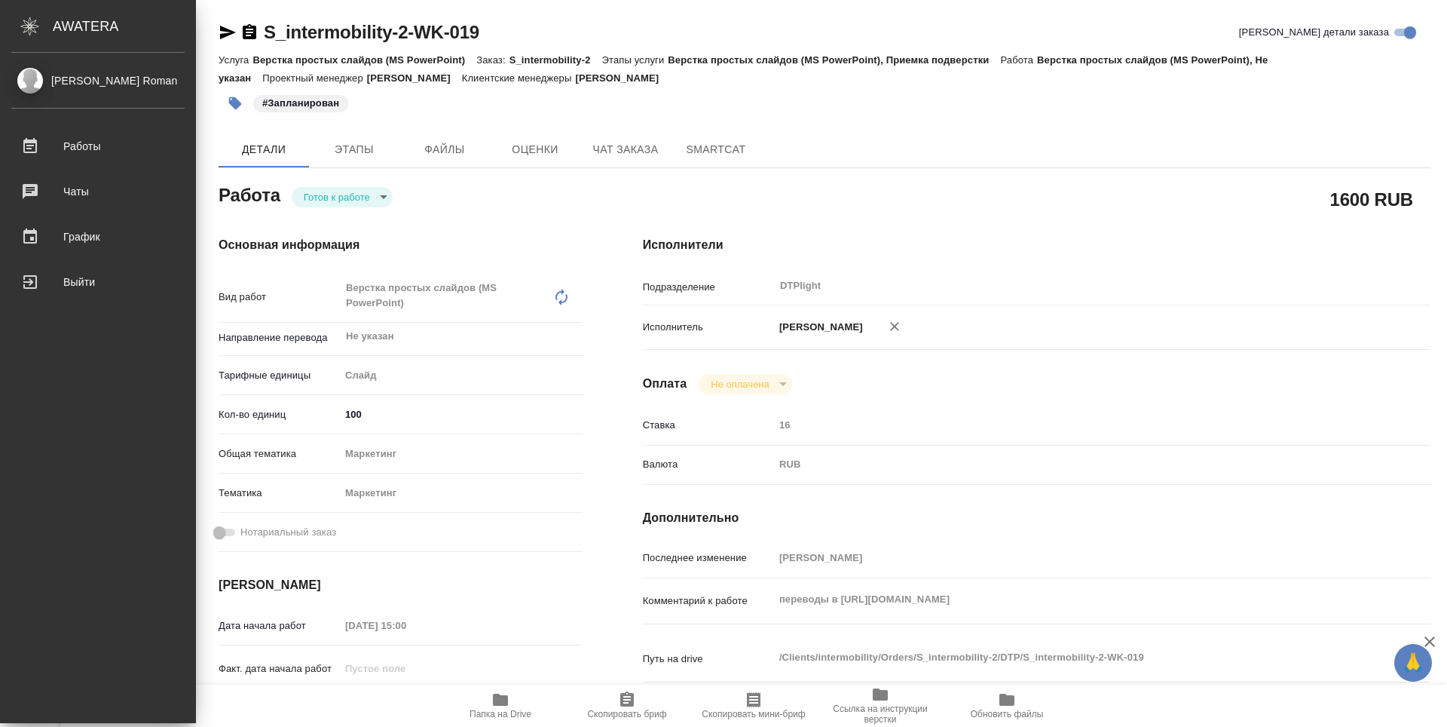
type textarea "x"
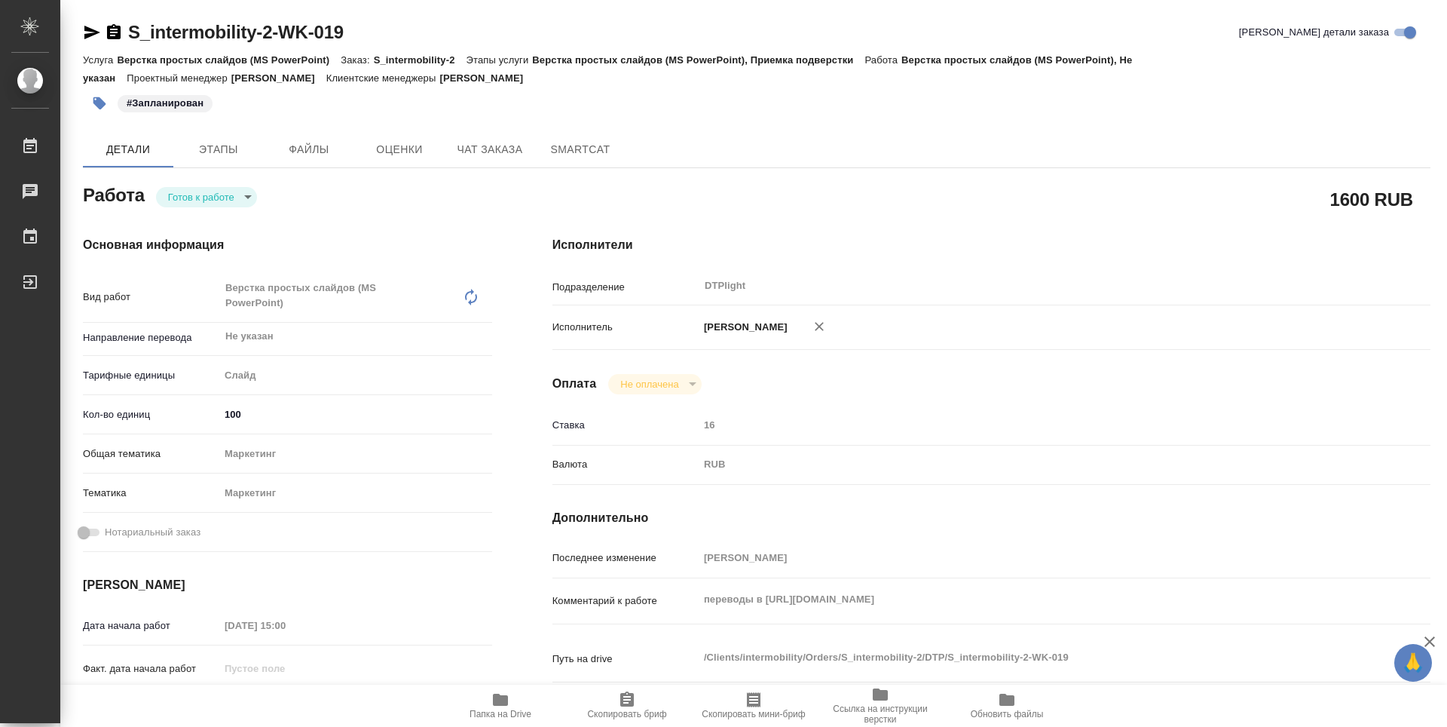
click at [243, 198] on body "🙏 .cls-1 fill:#fff; AWATERA Guselnikov Roman Работы 0 Чаты График Выйти S_inter…" at bounding box center [723, 363] width 1447 height 727
click at [205, 199] on button "В работе" at bounding box center [193, 196] width 50 height 17
type textarea "x"
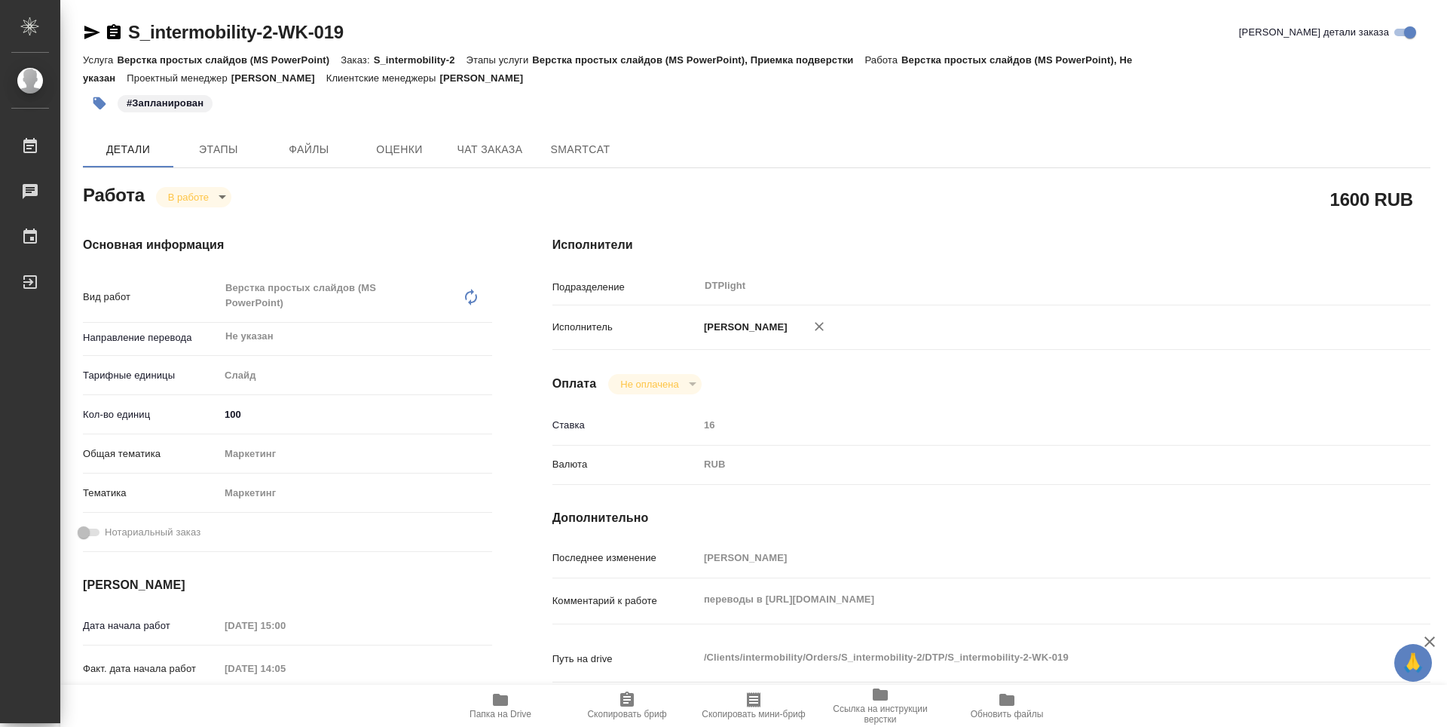
type textarea "x"
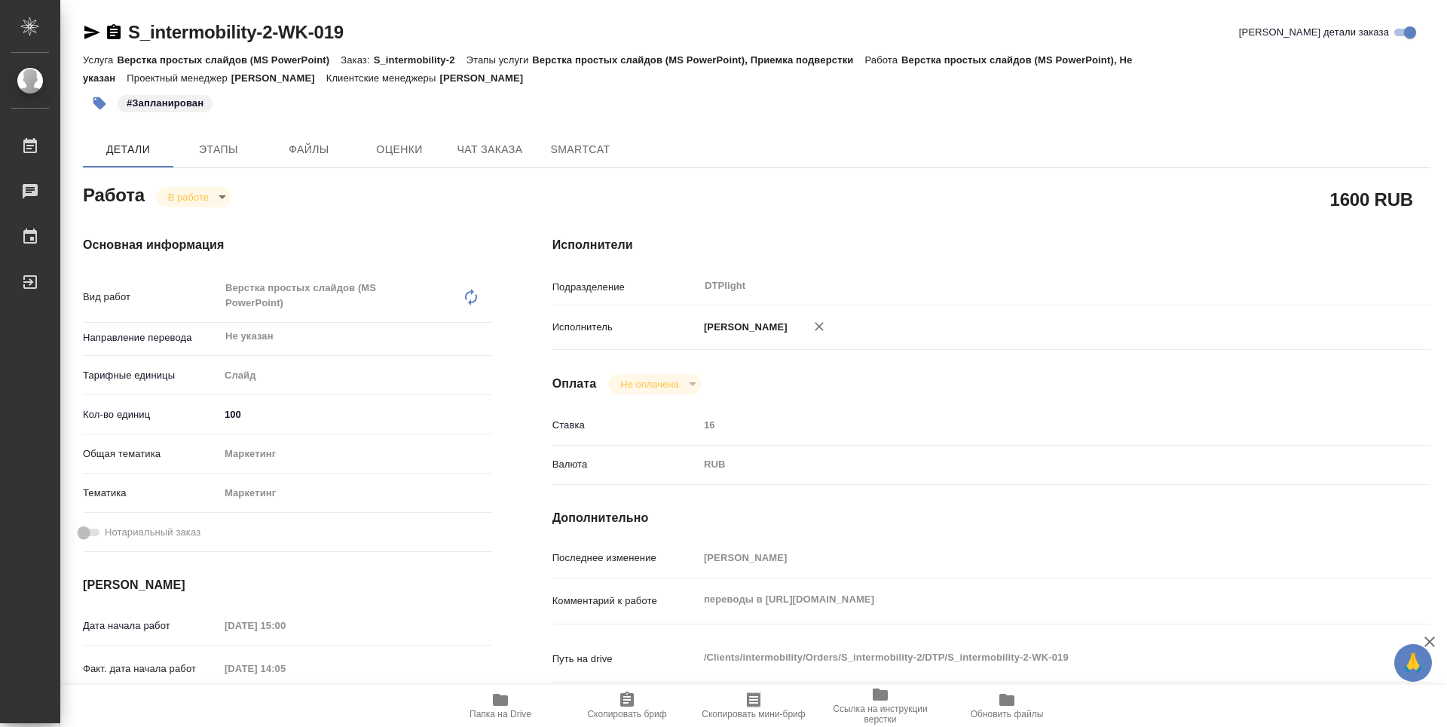
type textarea "x"
click at [117, 34] on icon "button" at bounding box center [114, 31] width 14 height 15
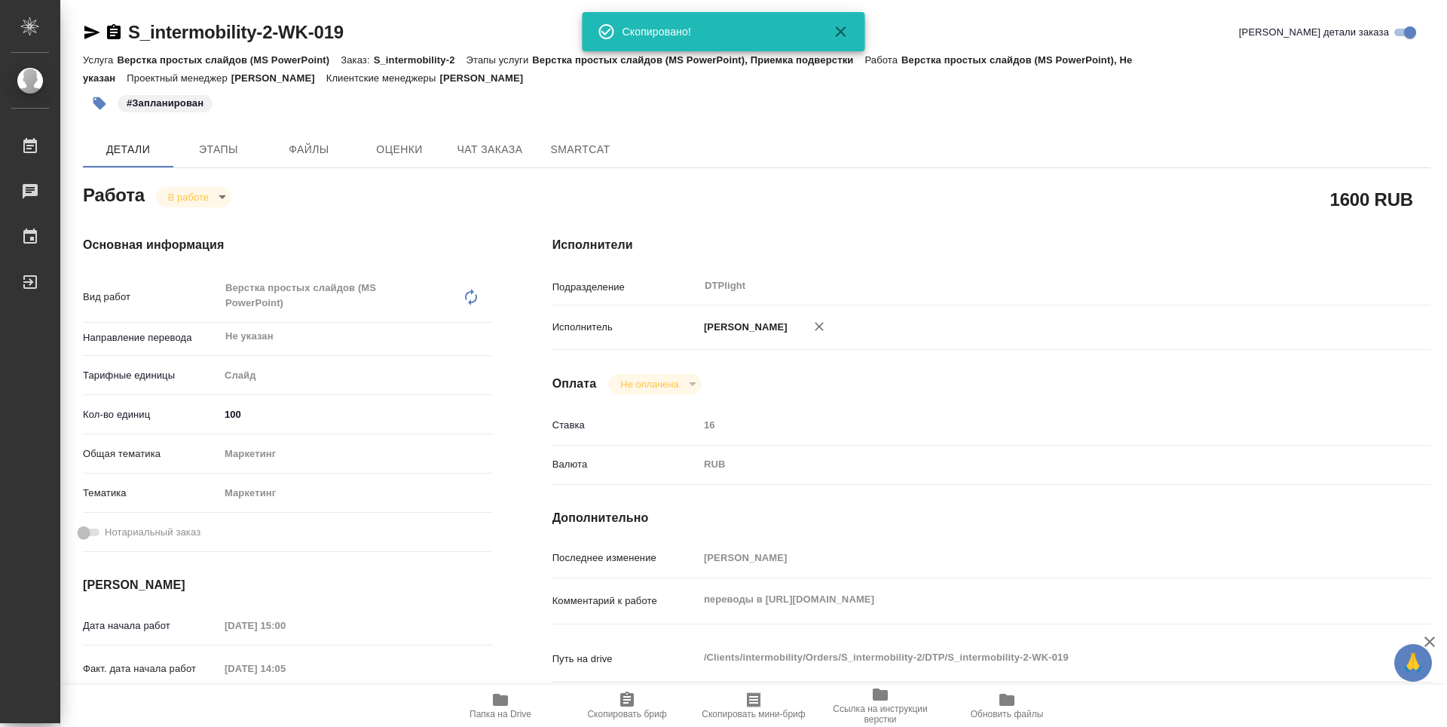
type textarea "x"
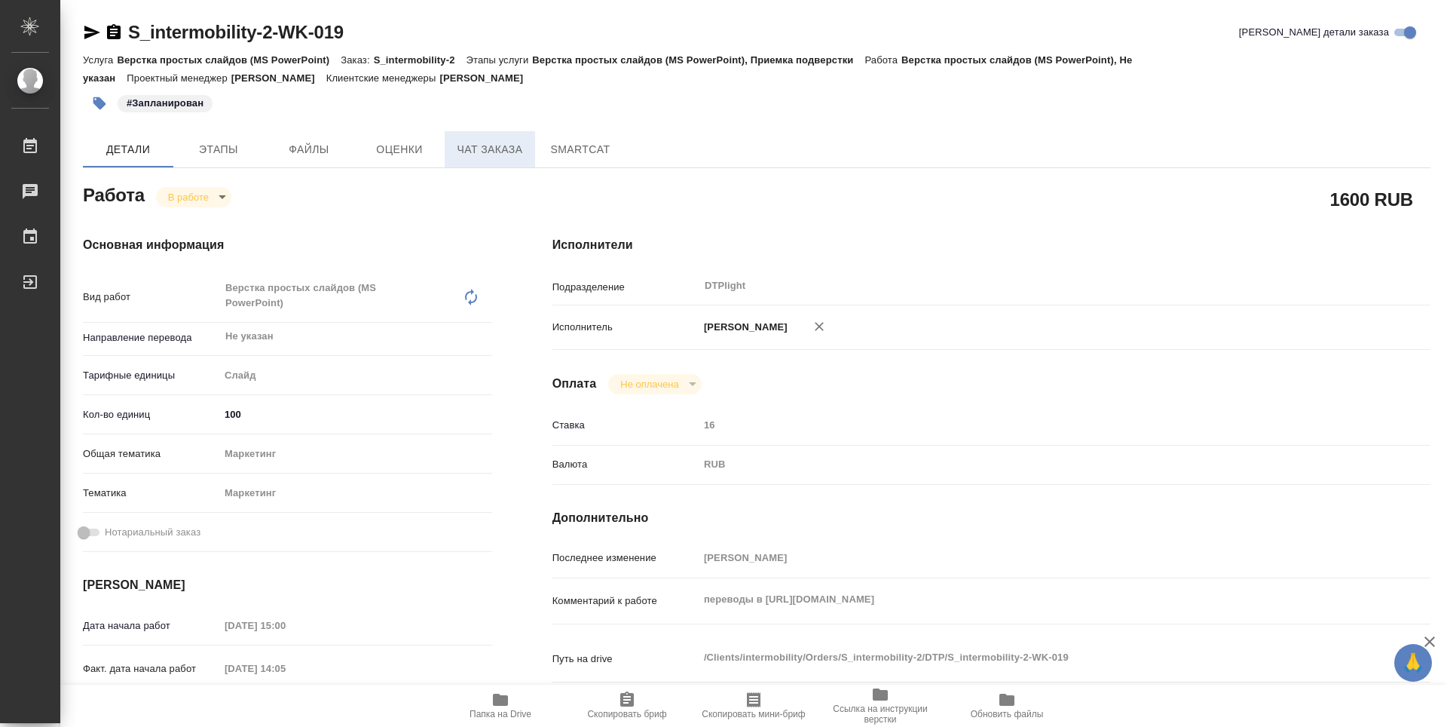
click at [504, 153] on span "Чат заказа" at bounding box center [490, 149] width 72 height 19
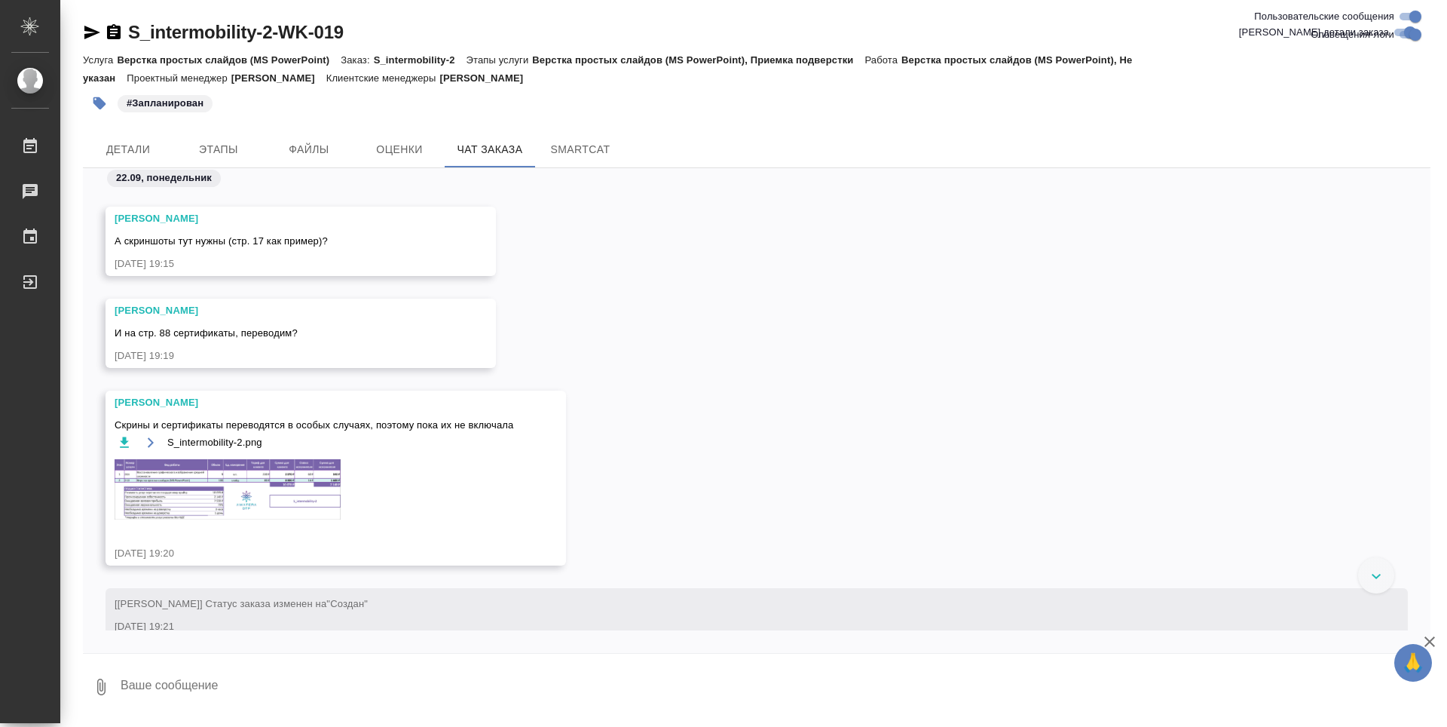
scroll to position [1000, 0]
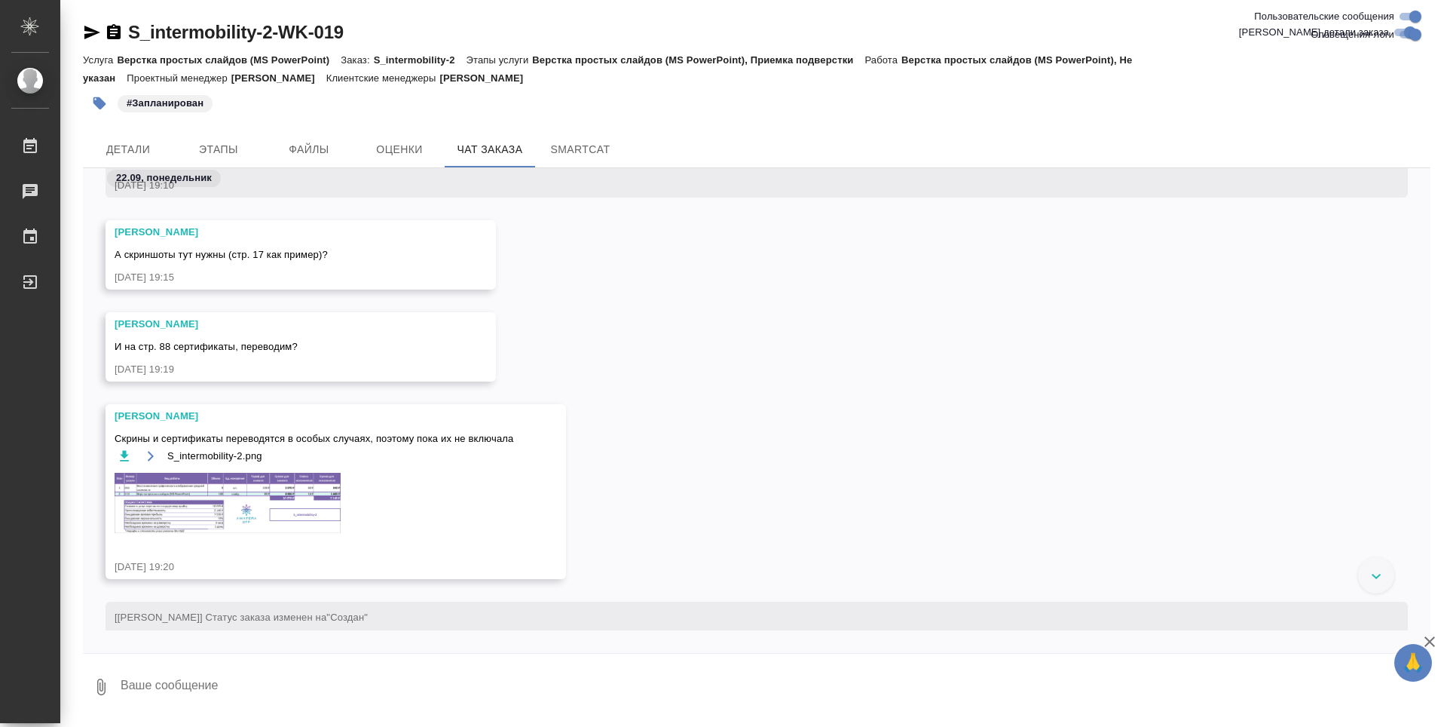
click at [201, 484] on img at bounding box center [228, 503] width 226 height 60
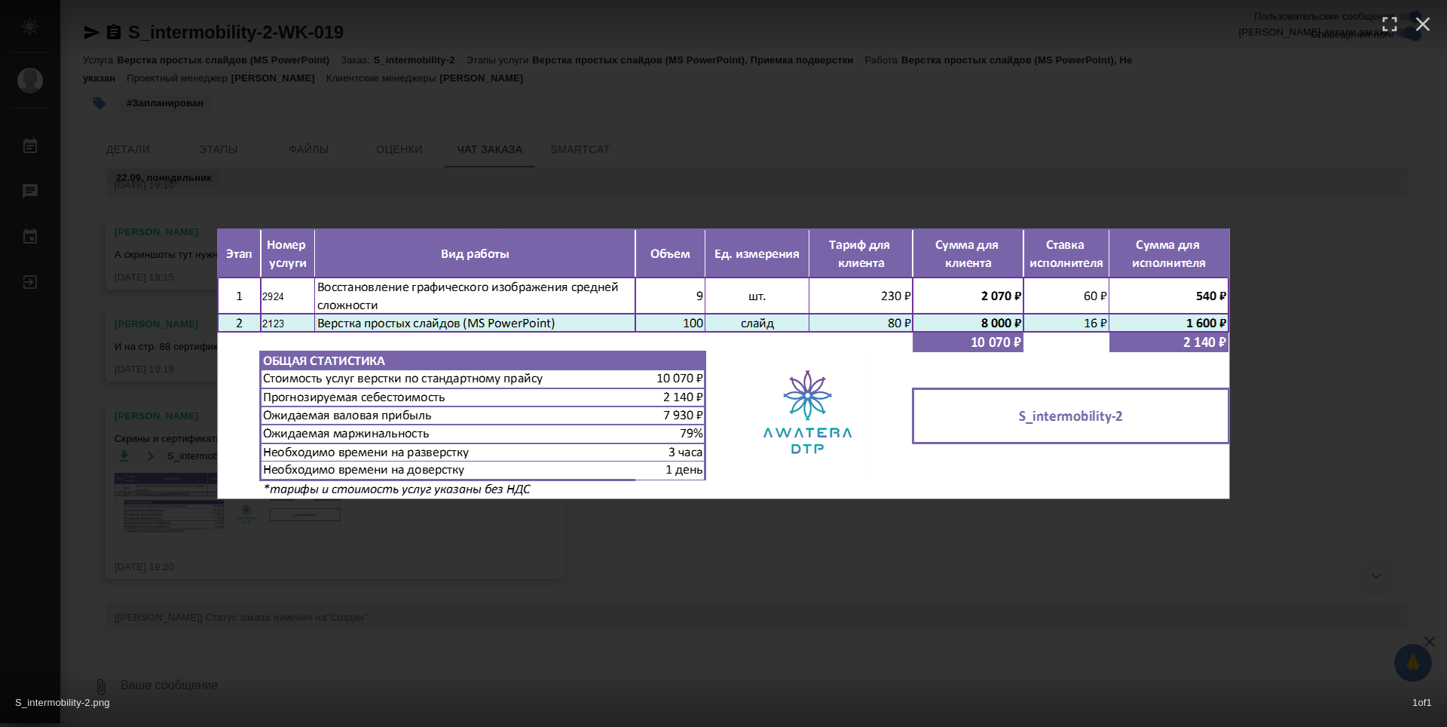
click at [682, 529] on div "S_intermobility-2.png 1 of 1" at bounding box center [723, 363] width 1447 height 727
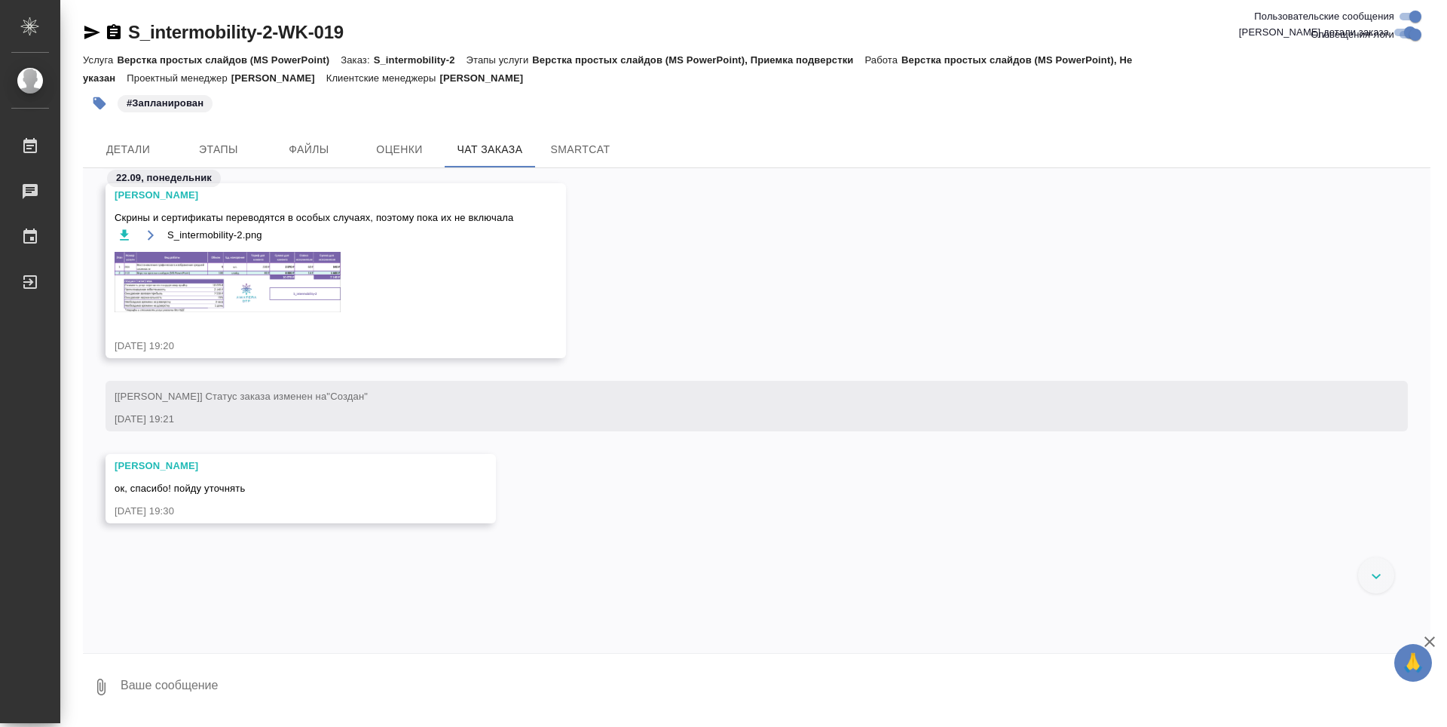
scroll to position [1226, 0]
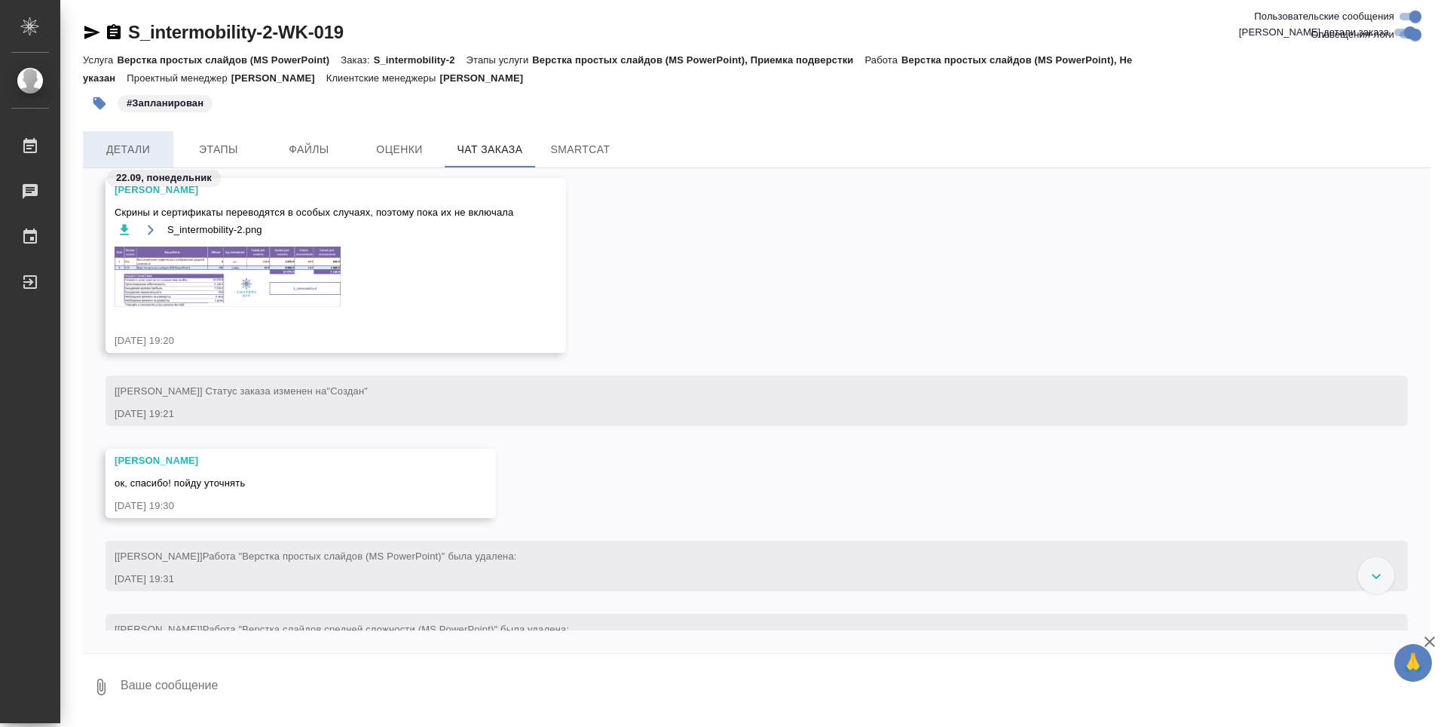
click at [93, 148] on span "Детали" at bounding box center [128, 149] width 72 height 19
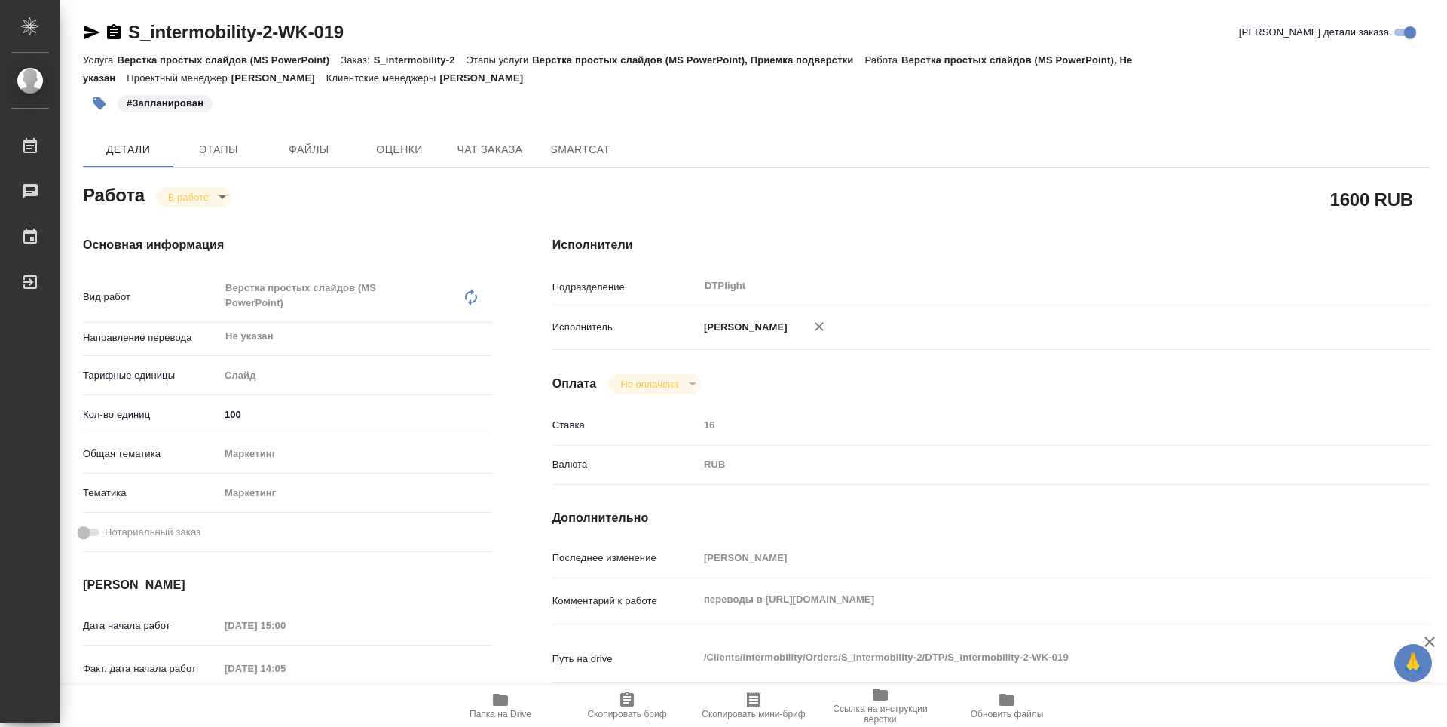
type textarea "x"
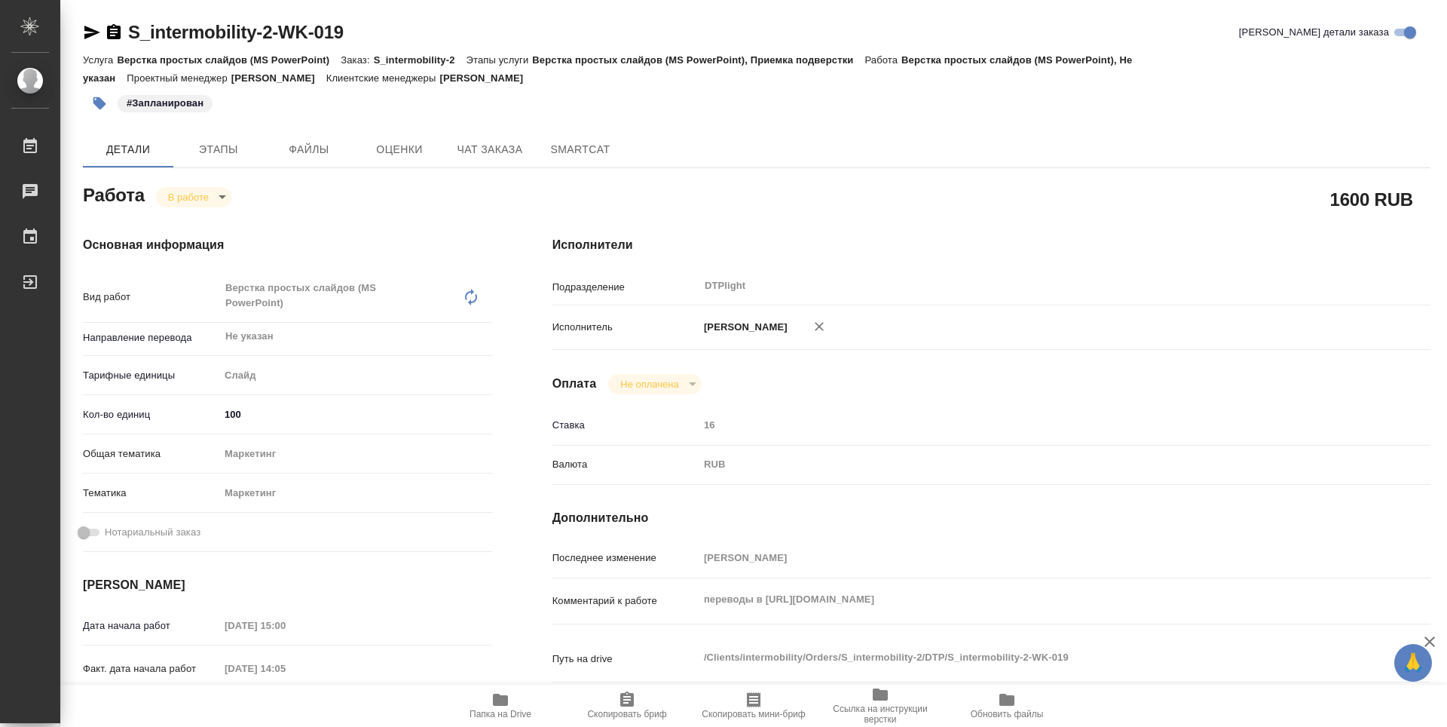
type textarea "x"
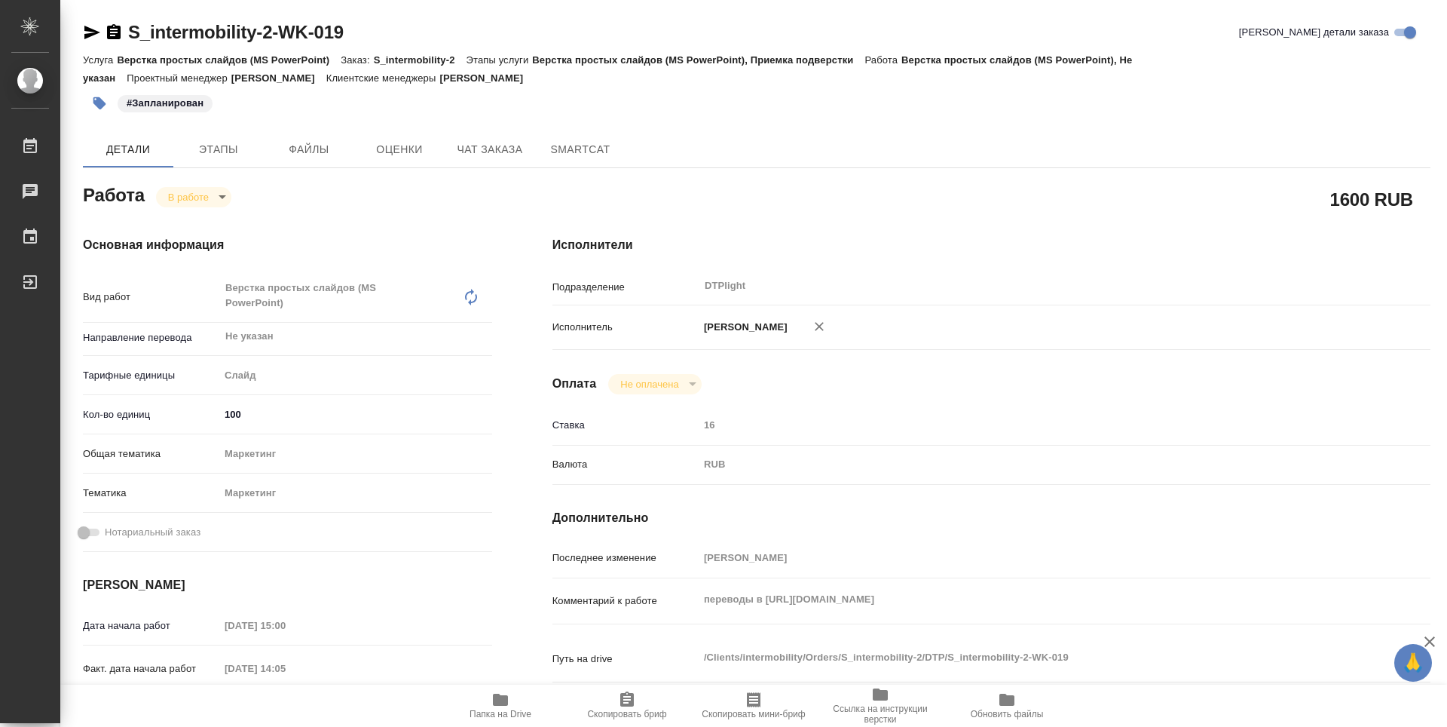
type textarea "x"
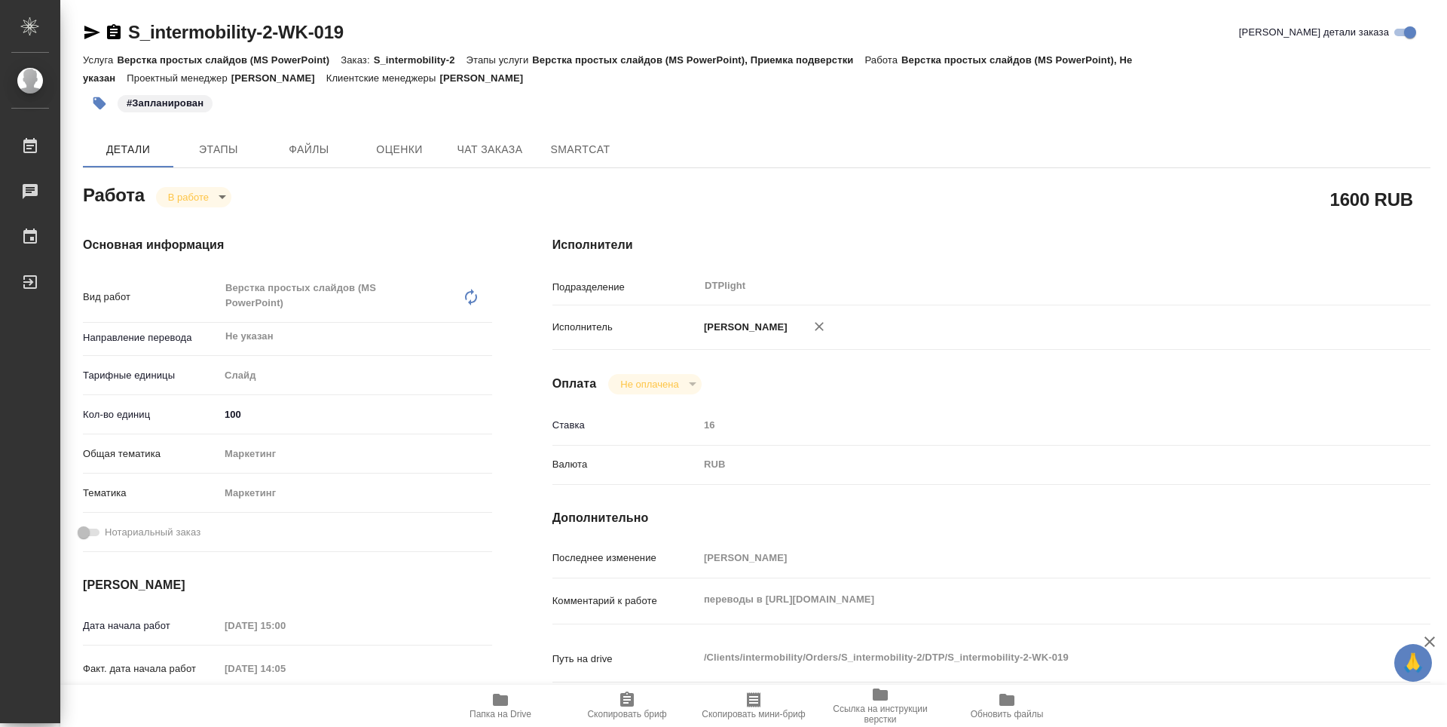
click at [499, 230] on div "Основная информация Вид работ Верстка простых слайдов (MS PowerPoint) x ​ Напра…" at bounding box center [288, 535] width 470 height 659
type textarea "x"
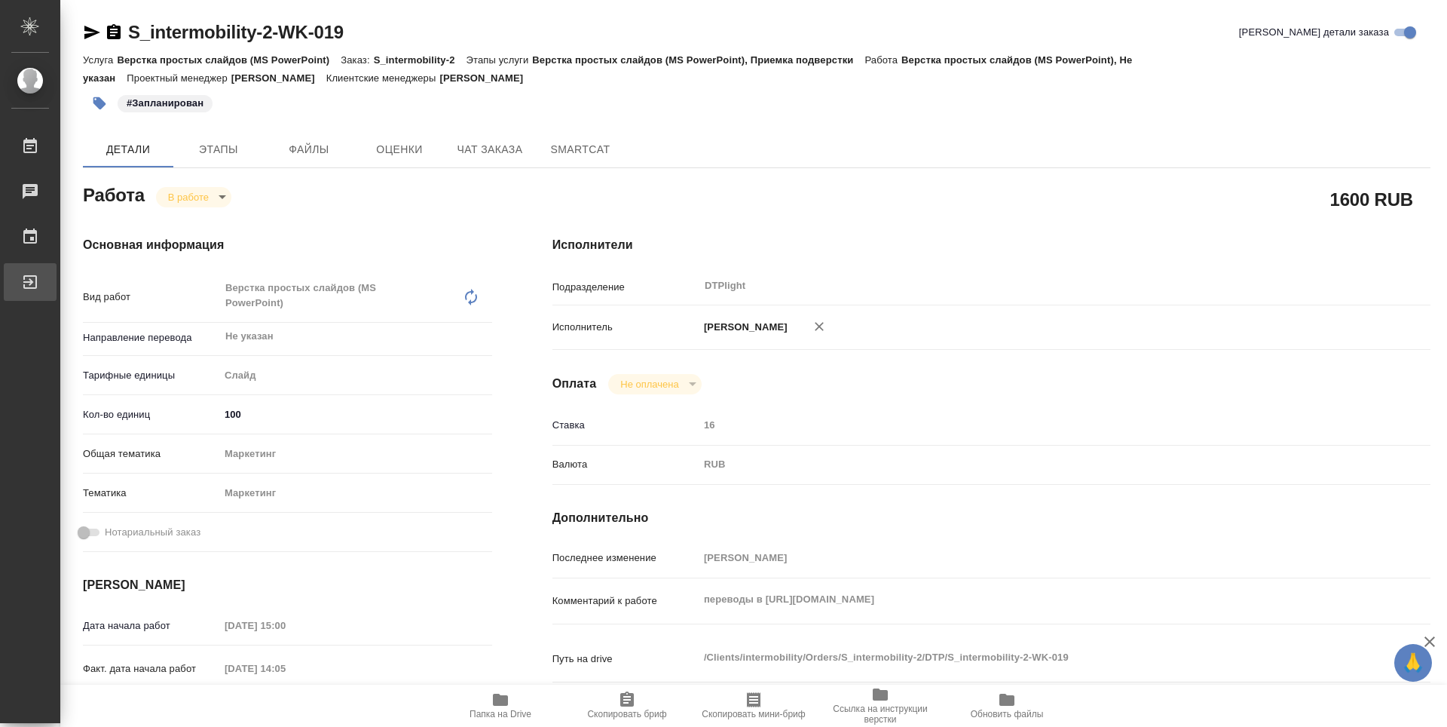
type textarea "x"
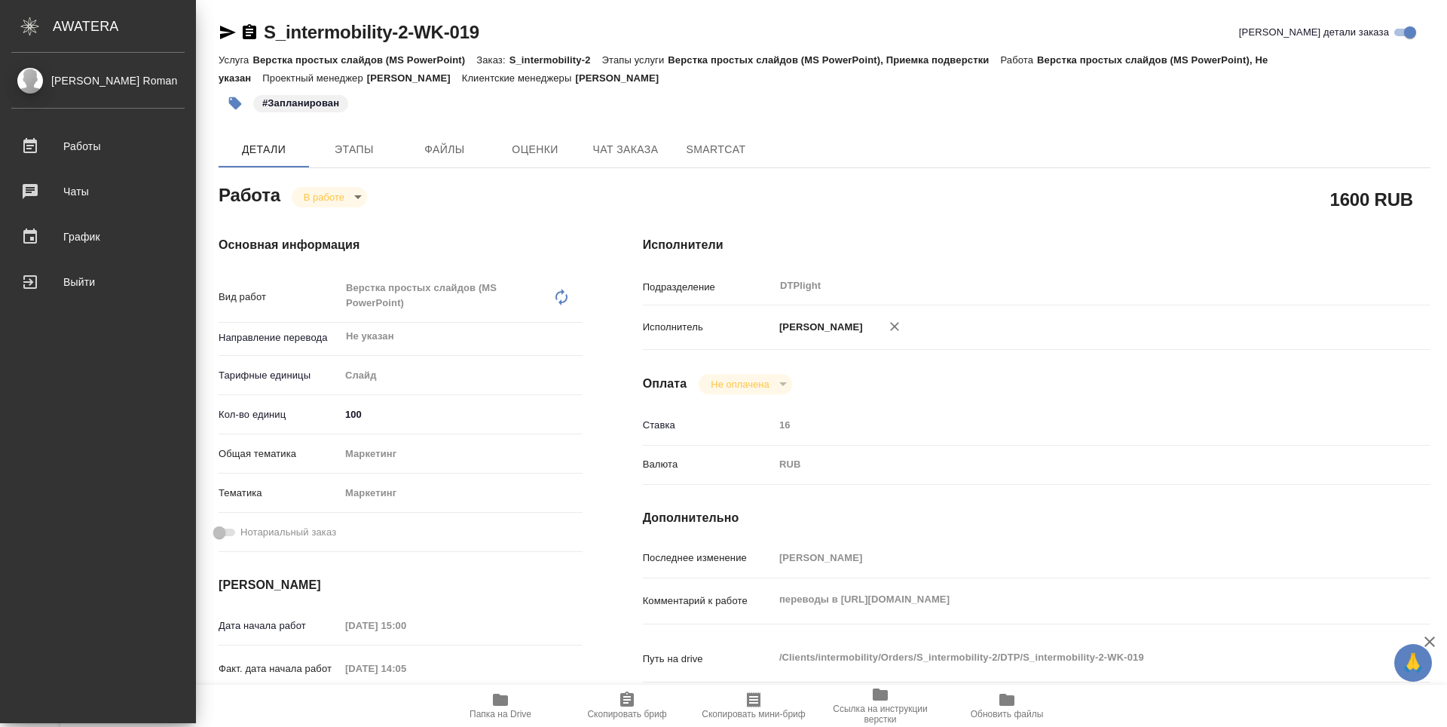
type textarea "x"
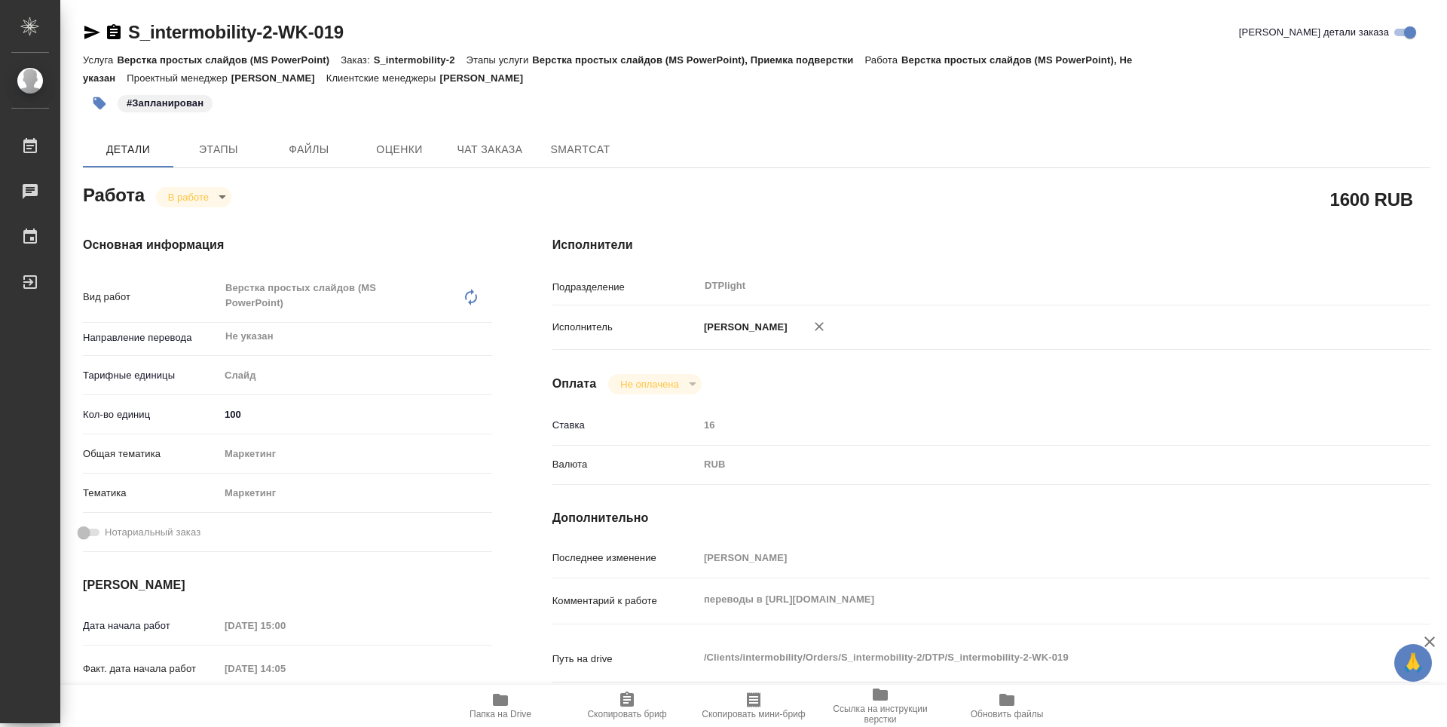
click at [90, 29] on icon "button" at bounding box center [92, 33] width 16 height 14
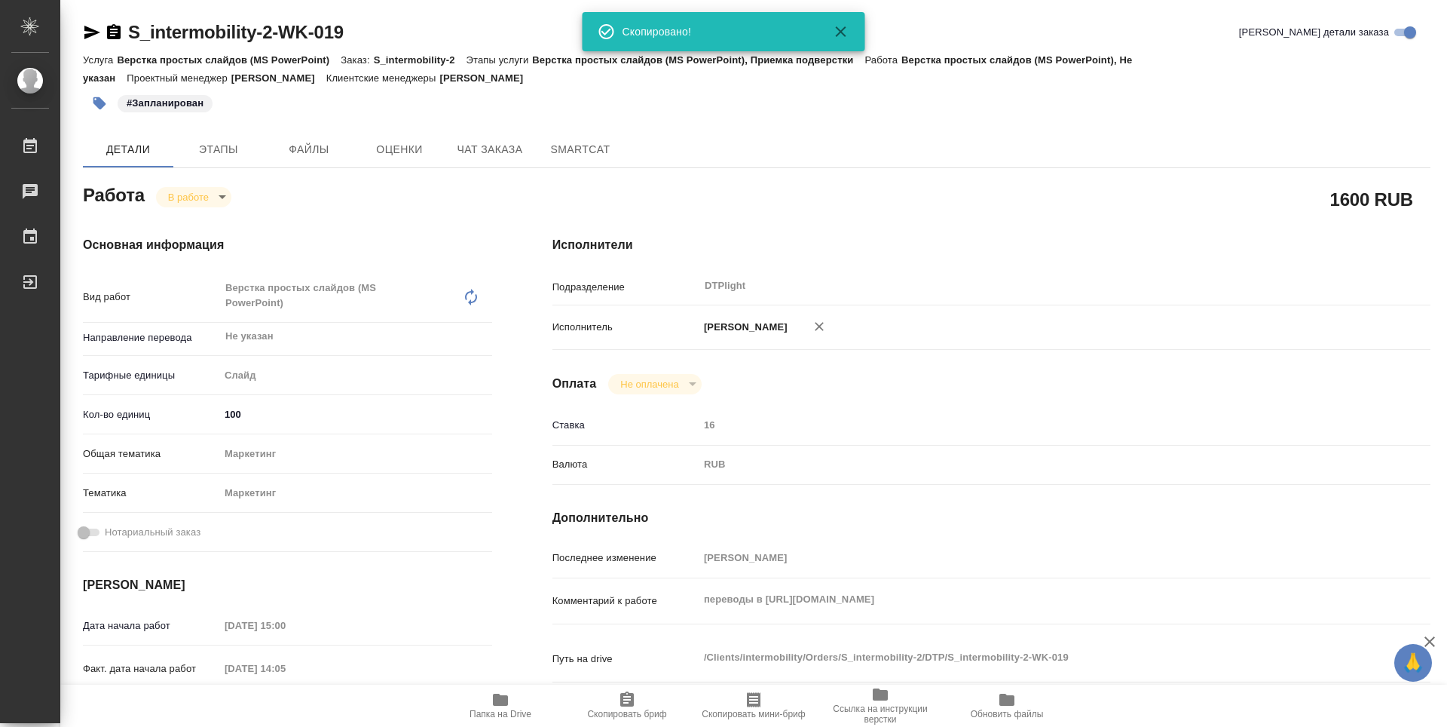
click at [815, 193] on div "1600 RUB" at bounding box center [992, 199] width 878 height 38
